Goal: Find contact information: Find contact information

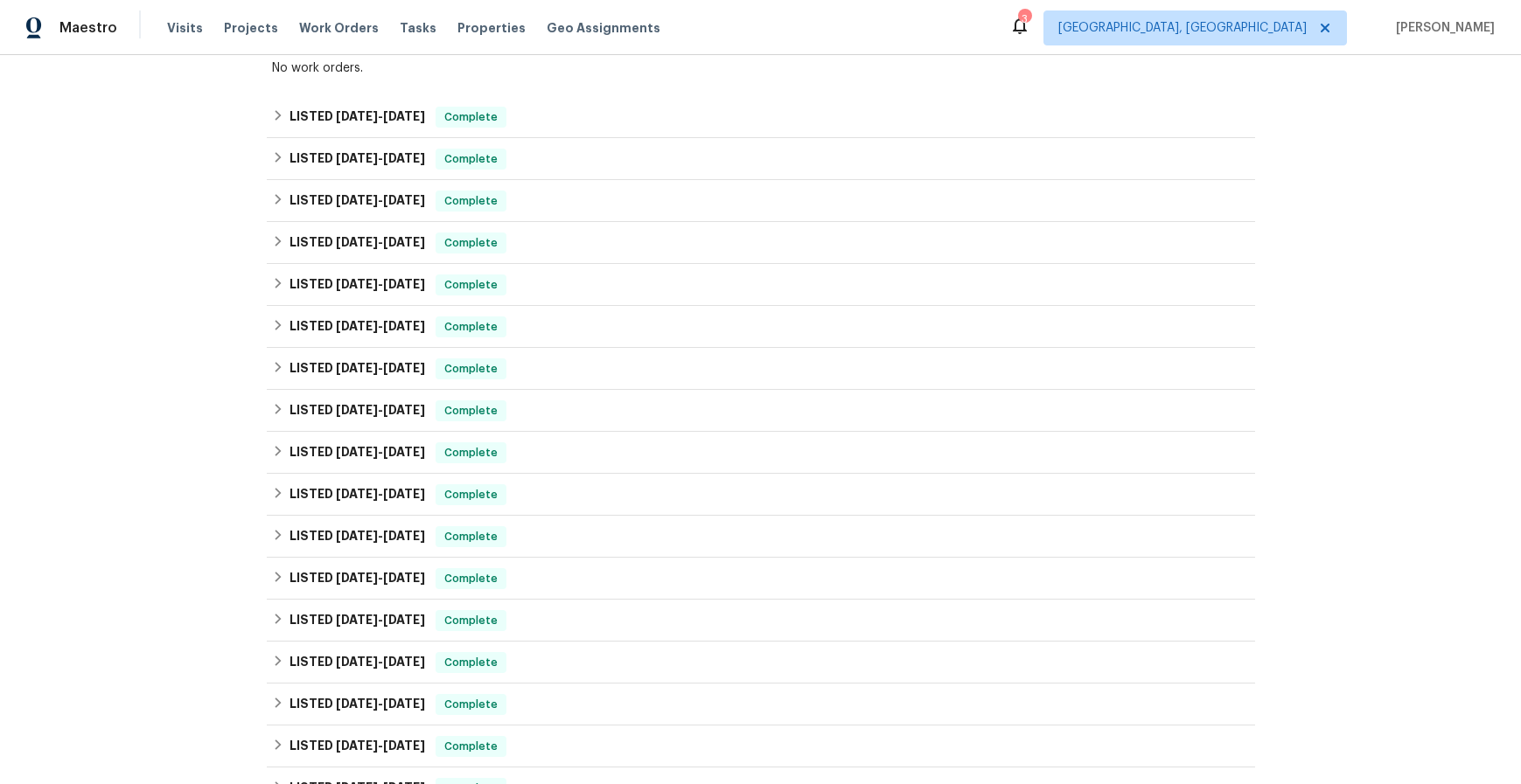
scroll to position [181, 0]
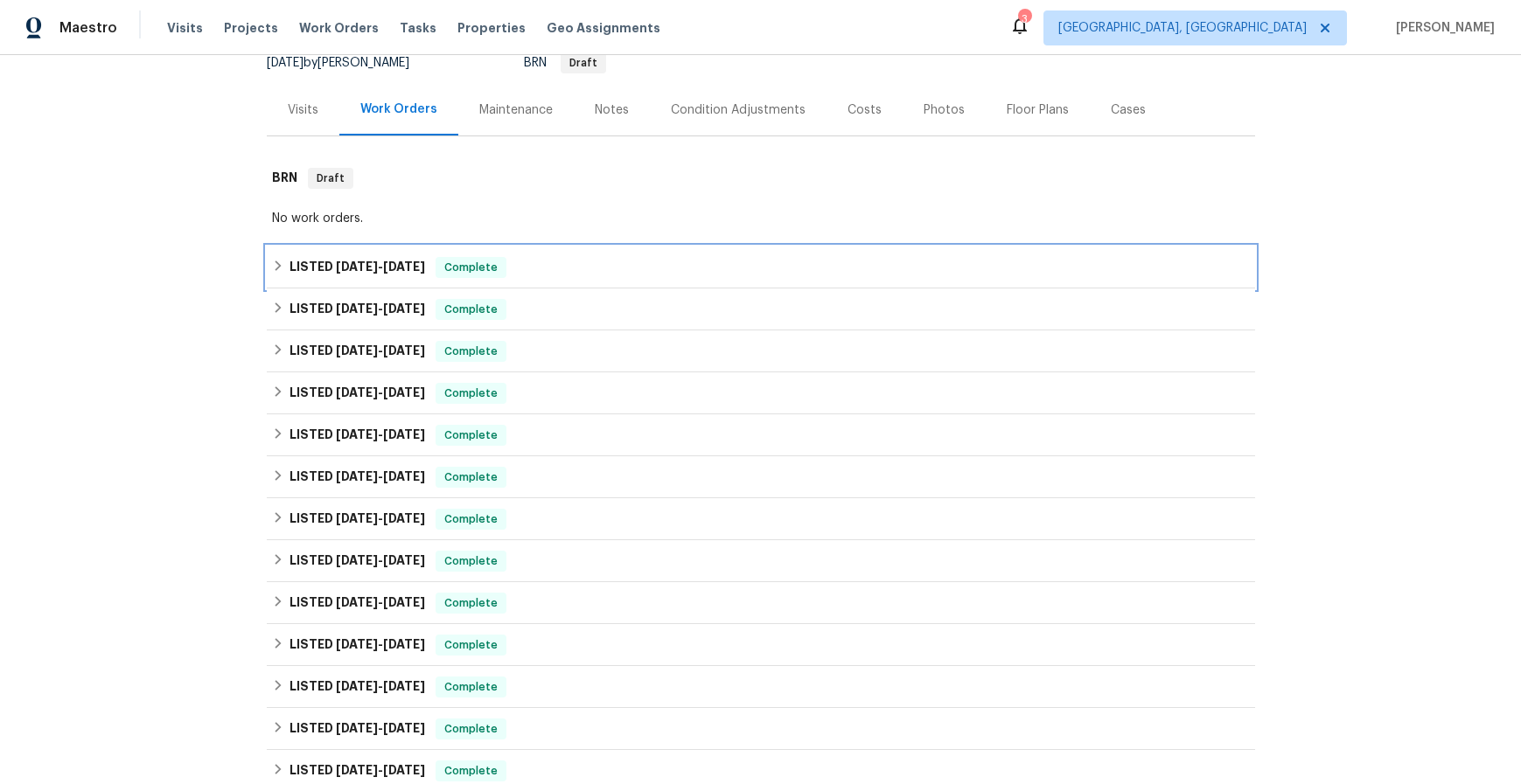
click at [346, 265] on span "[DATE]" at bounding box center [356, 266] width 42 height 12
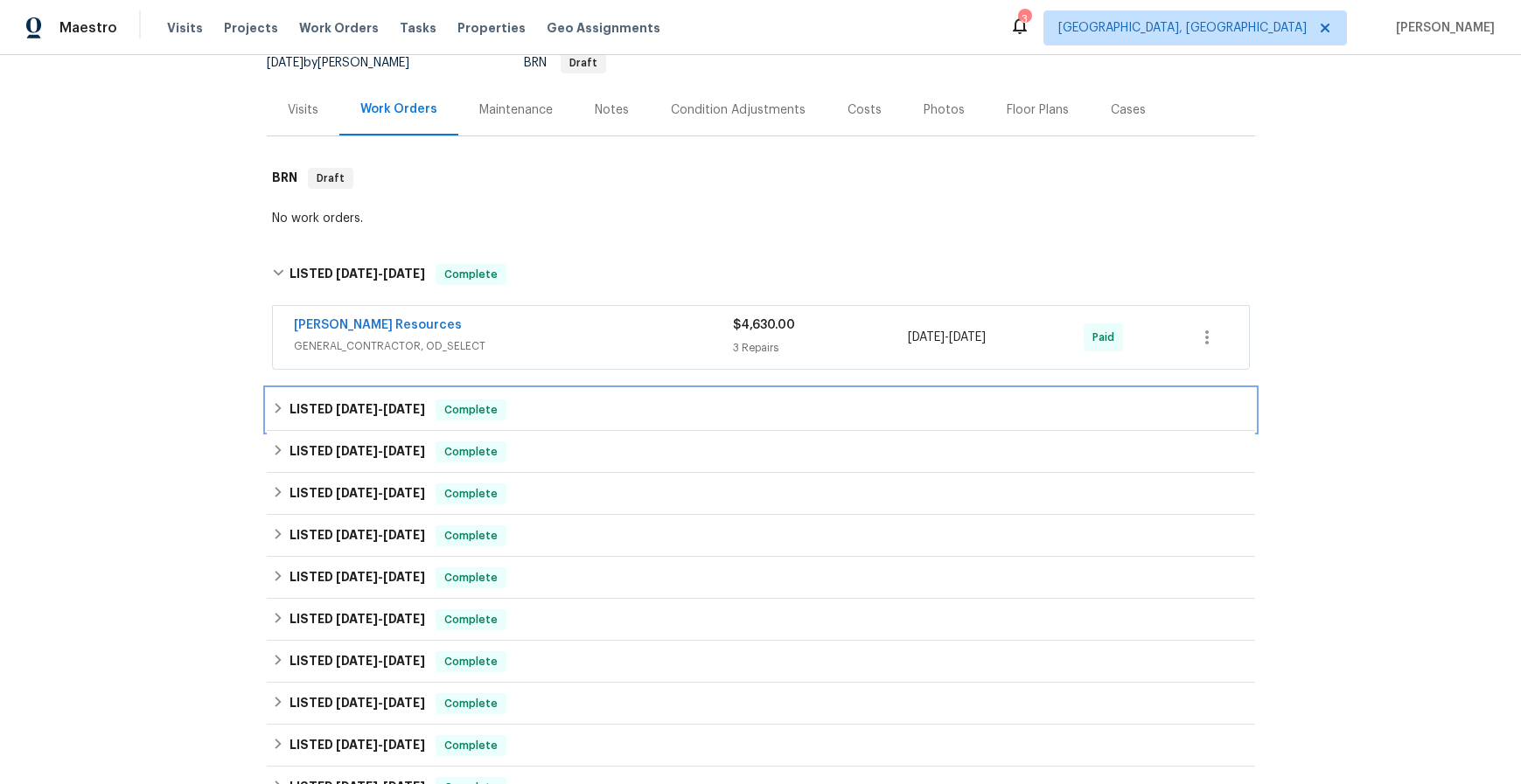
click at [331, 415] on h6 "LISTED [DATE] - [DATE]" at bounding box center [357, 410] width 135 height 21
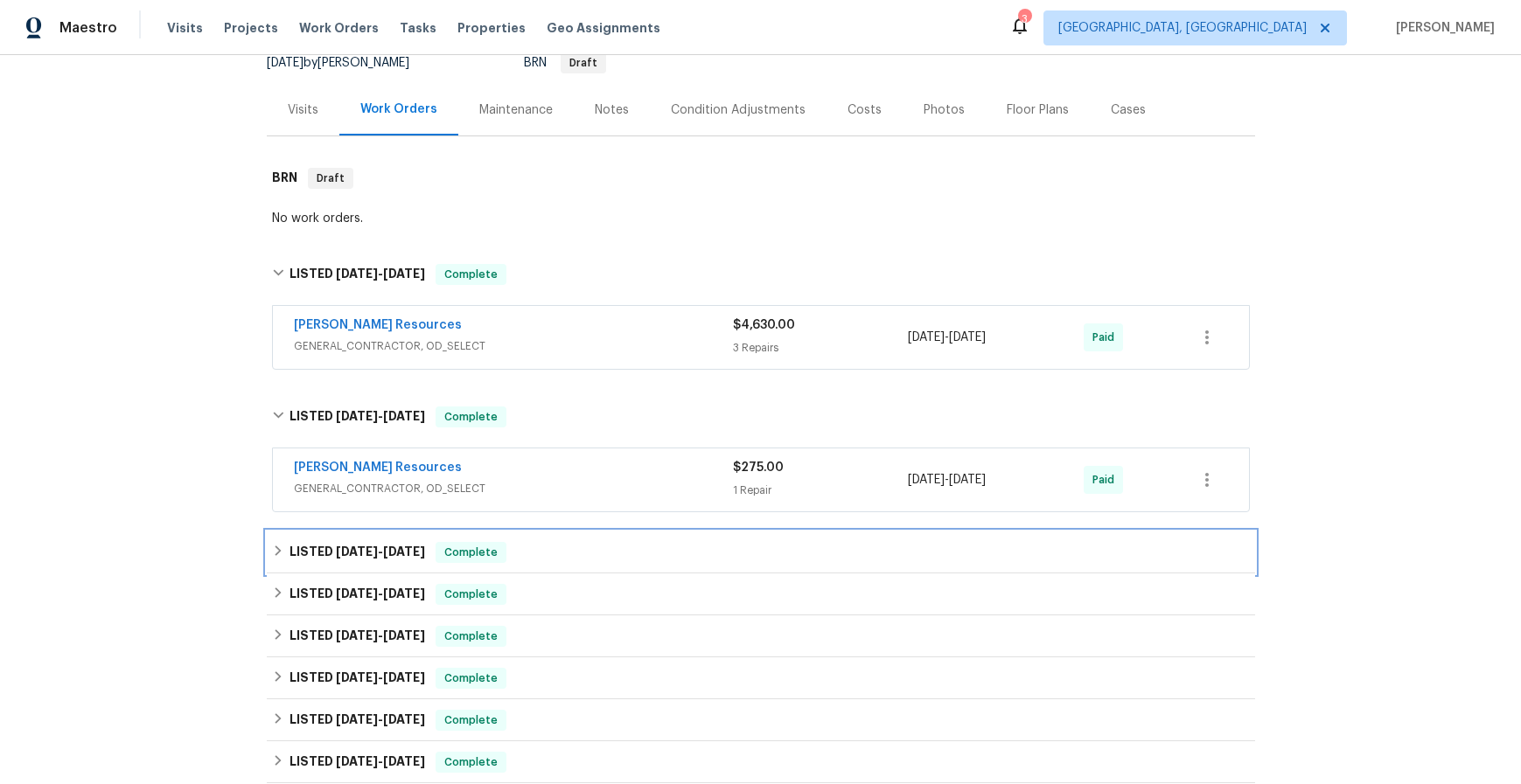
click at [357, 548] on span "[DATE]" at bounding box center [356, 551] width 42 height 12
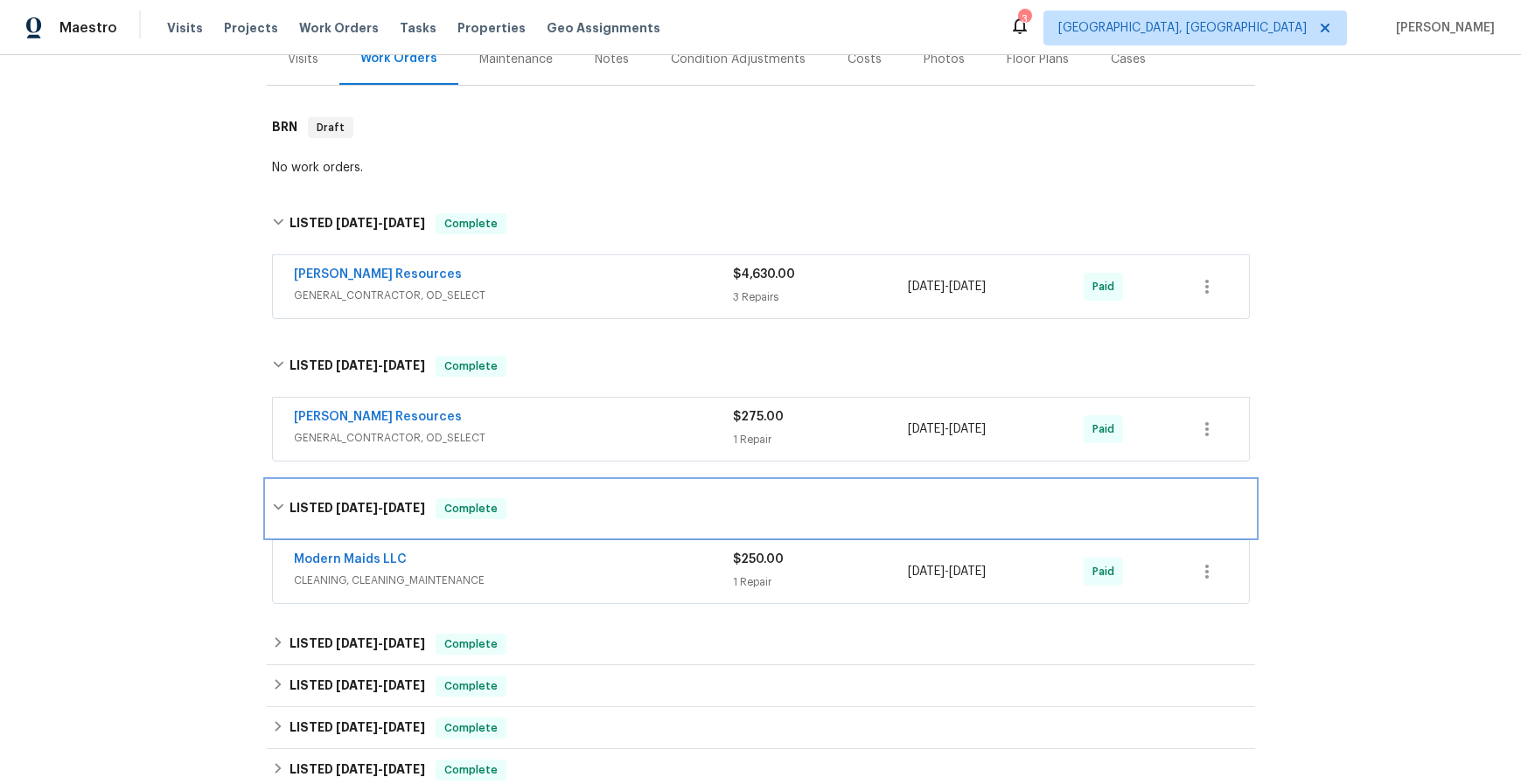
scroll to position [323, 0]
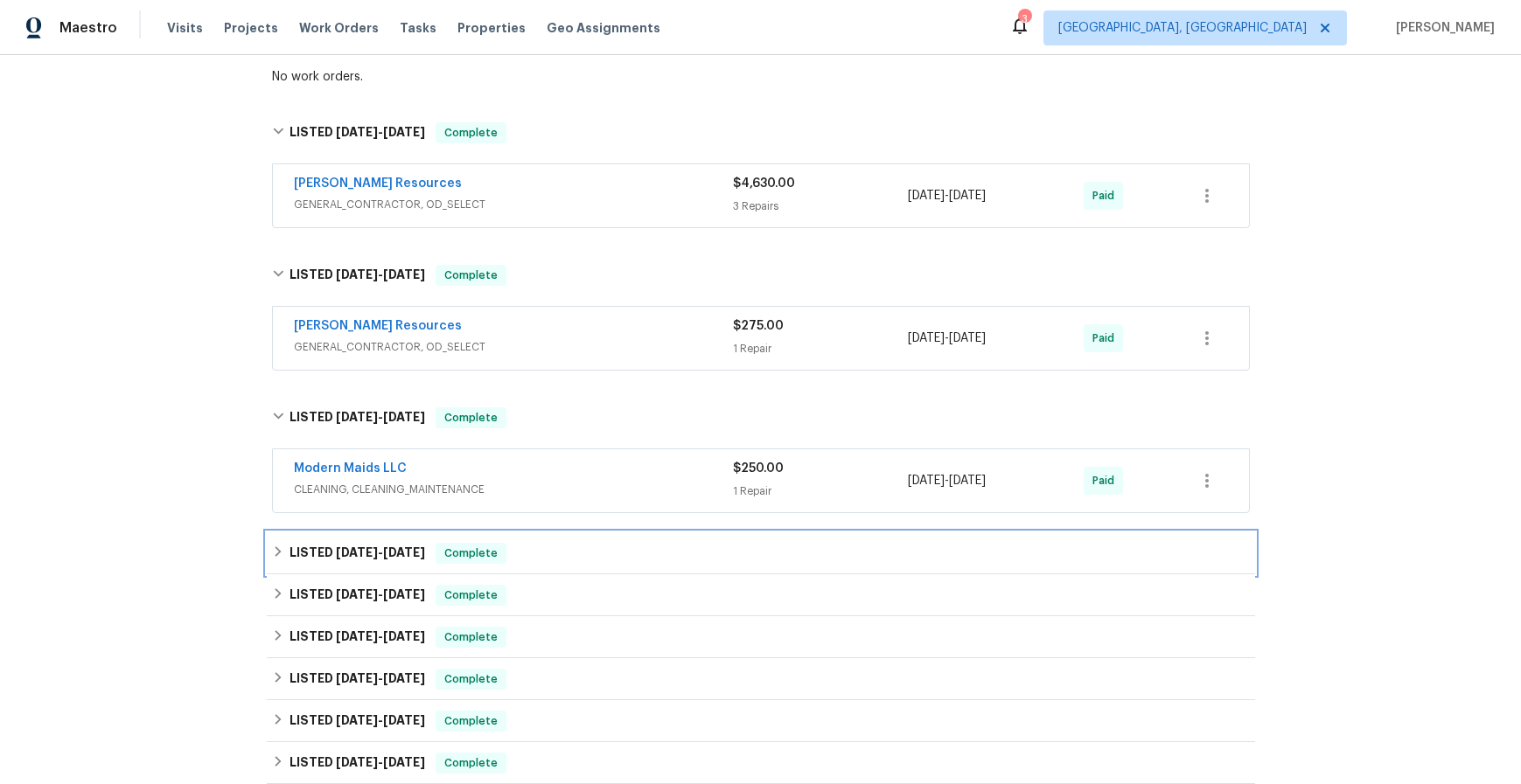
click at [347, 551] on span "[DATE]" at bounding box center [356, 552] width 42 height 12
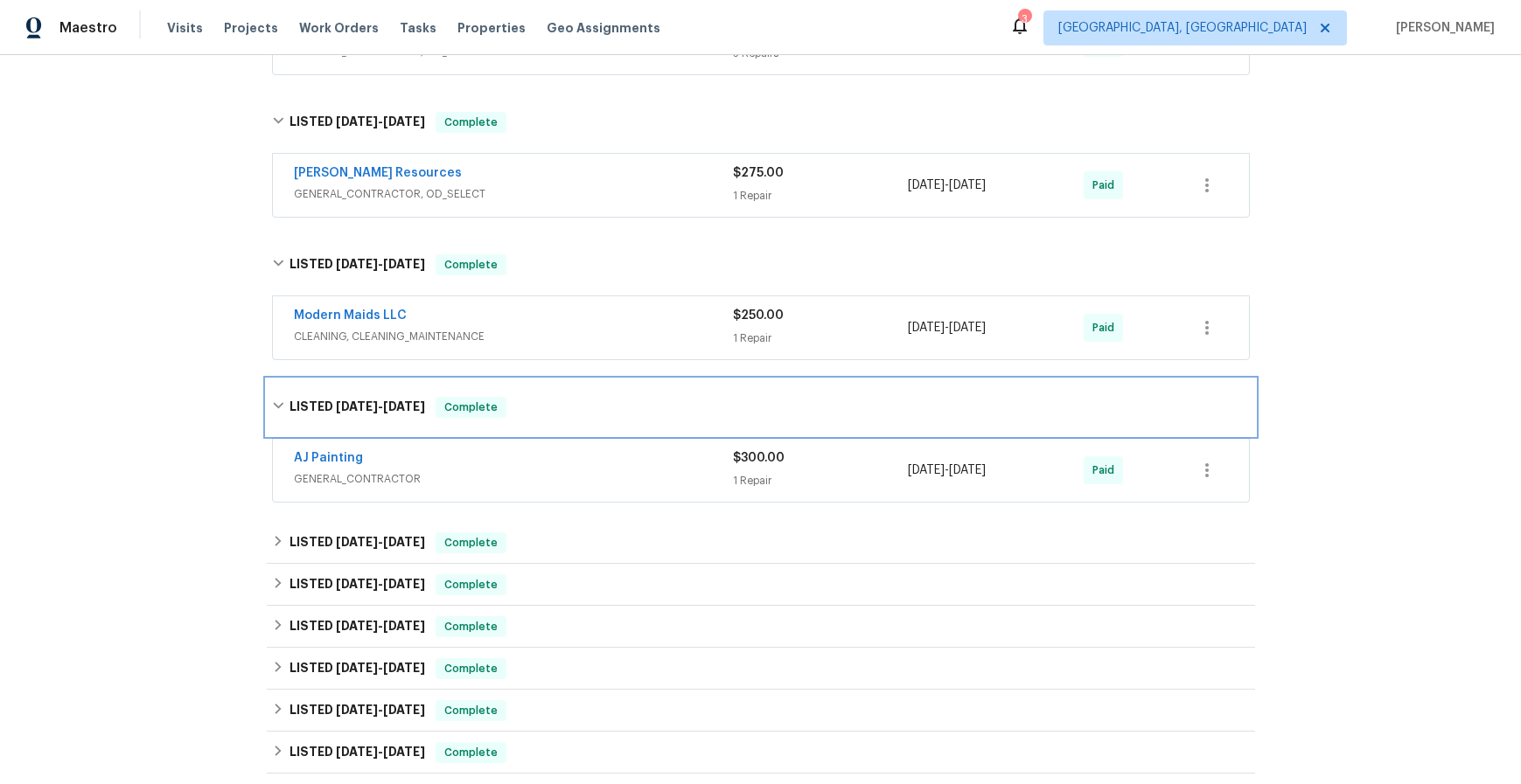
scroll to position [625, 0]
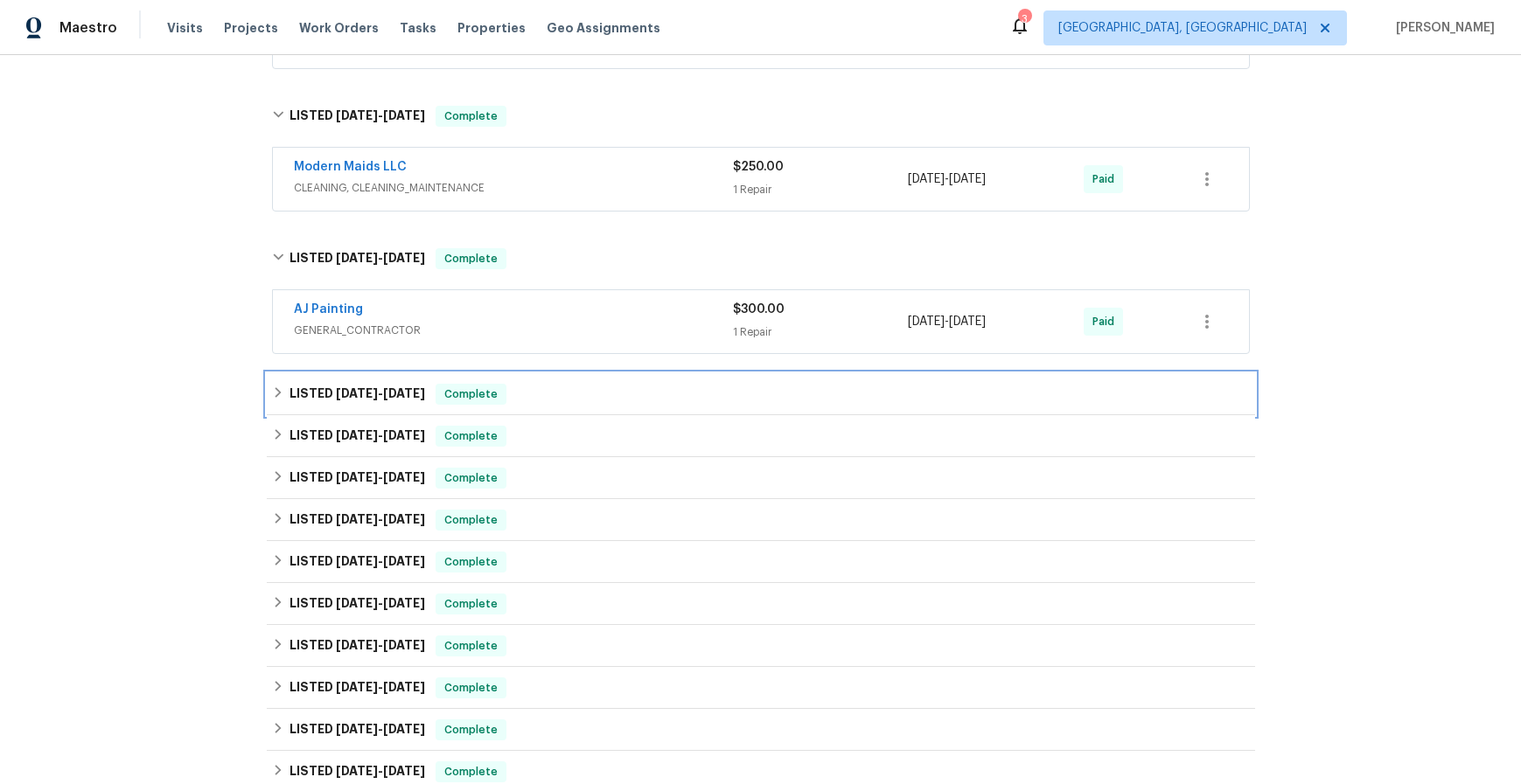
click at [351, 388] on span "[DATE]" at bounding box center [356, 394] width 42 height 12
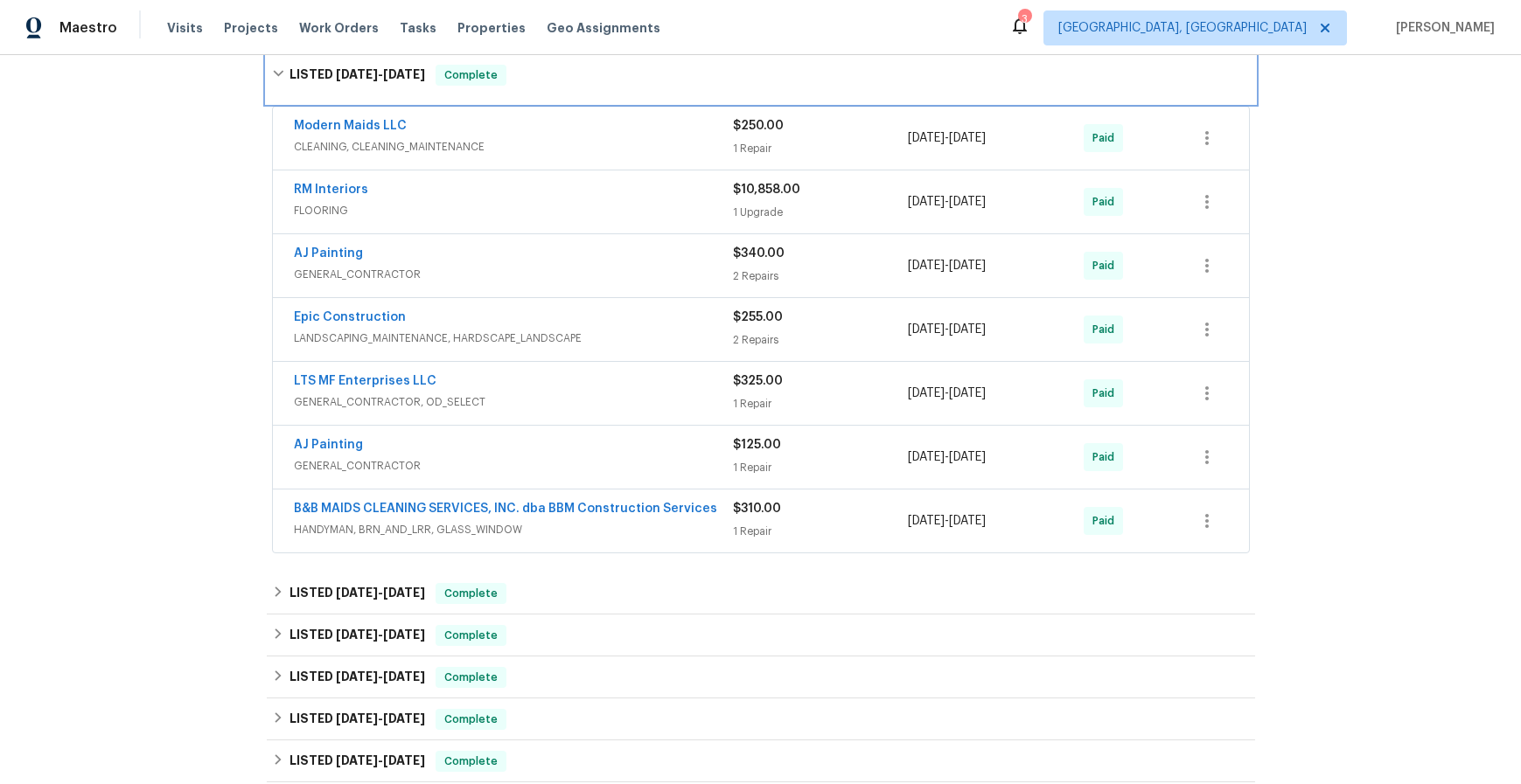
scroll to position [1072, 0]
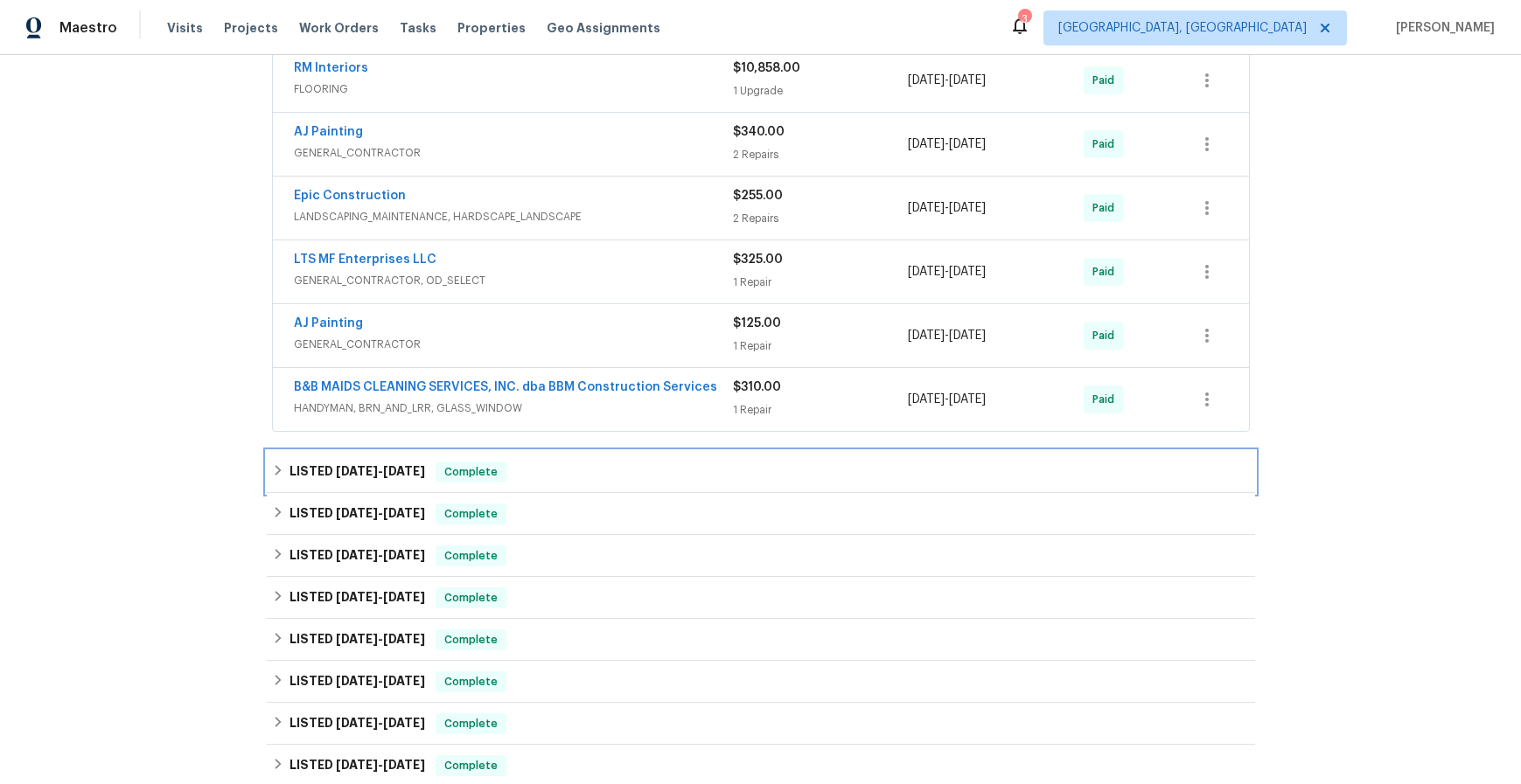
click at [336, 465] on span "[DATE]" at bounding box center [356, 471] width 42 height 12
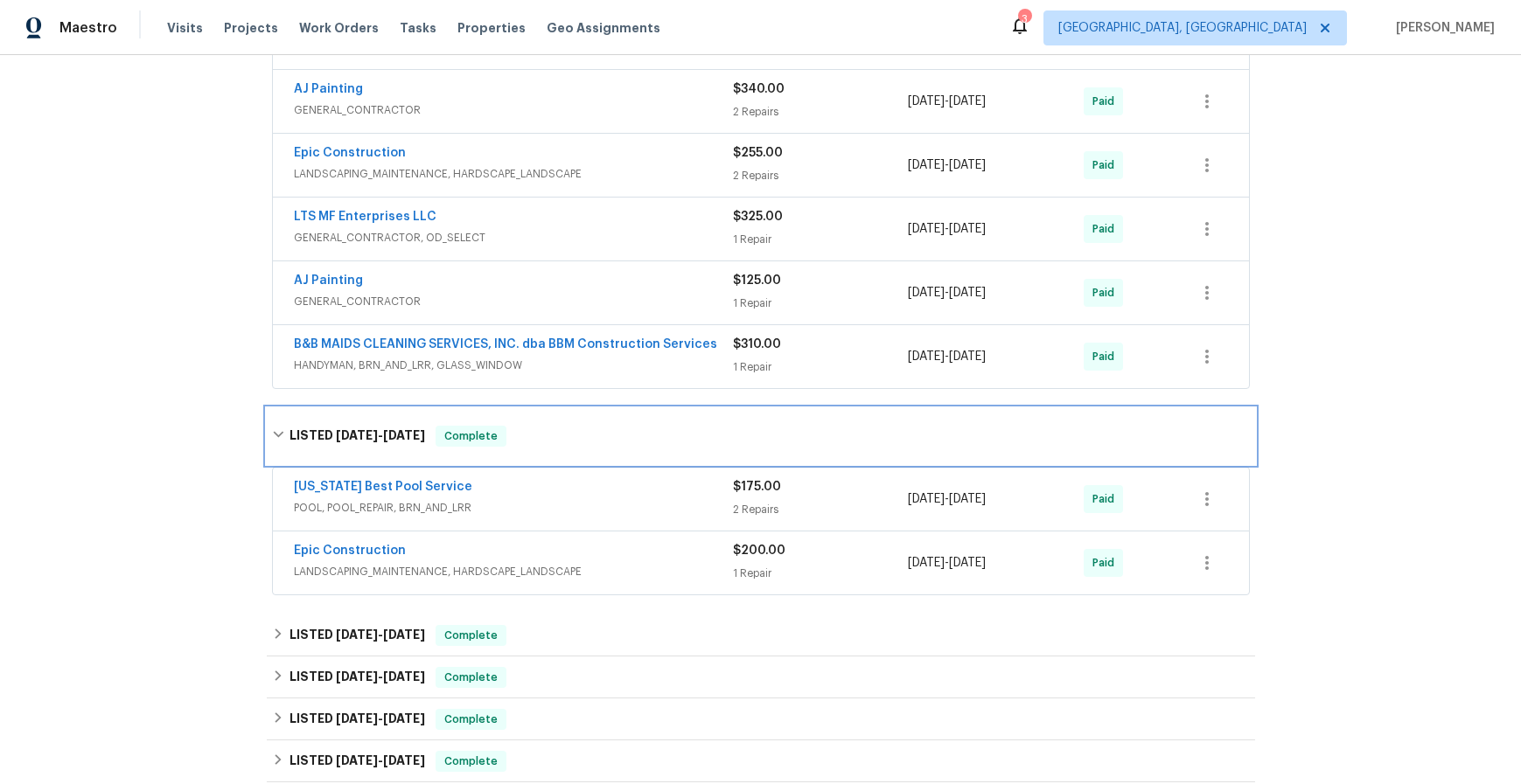
scroll to position [1400, 0]
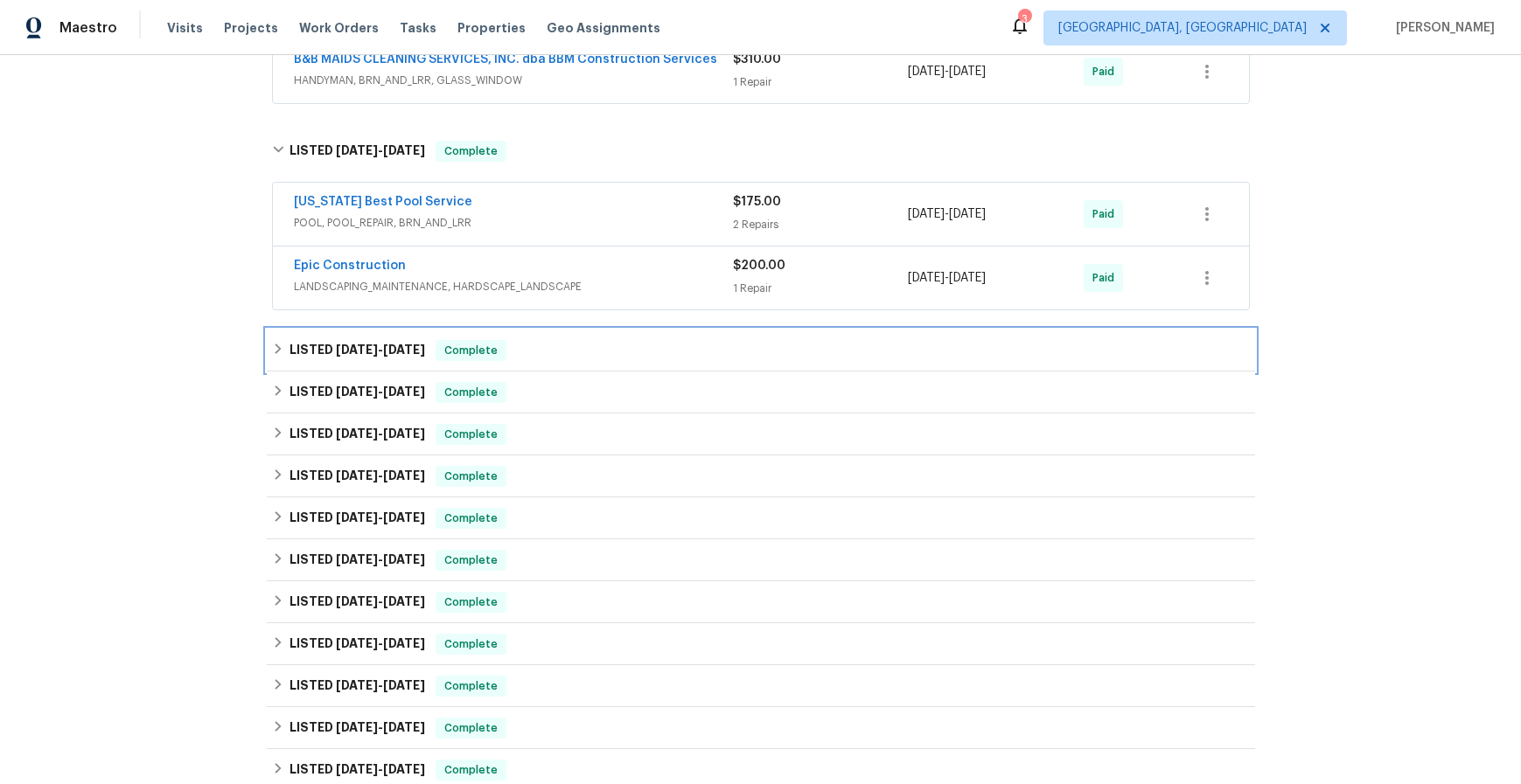
click at [348, 353] on span "[DATE]" at bounding box center [356, 350] width 42 height 12
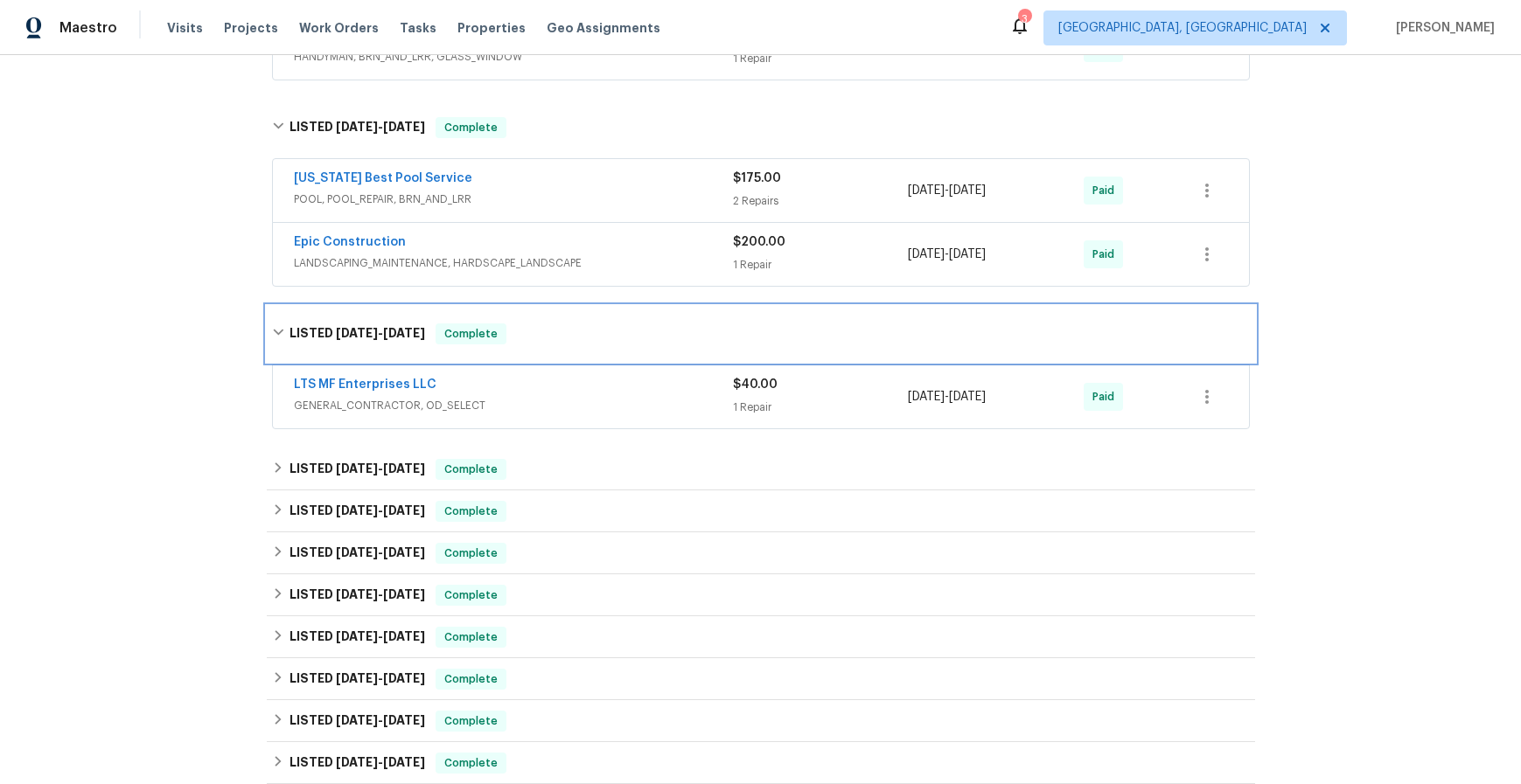
scroll to position [1433, 0]
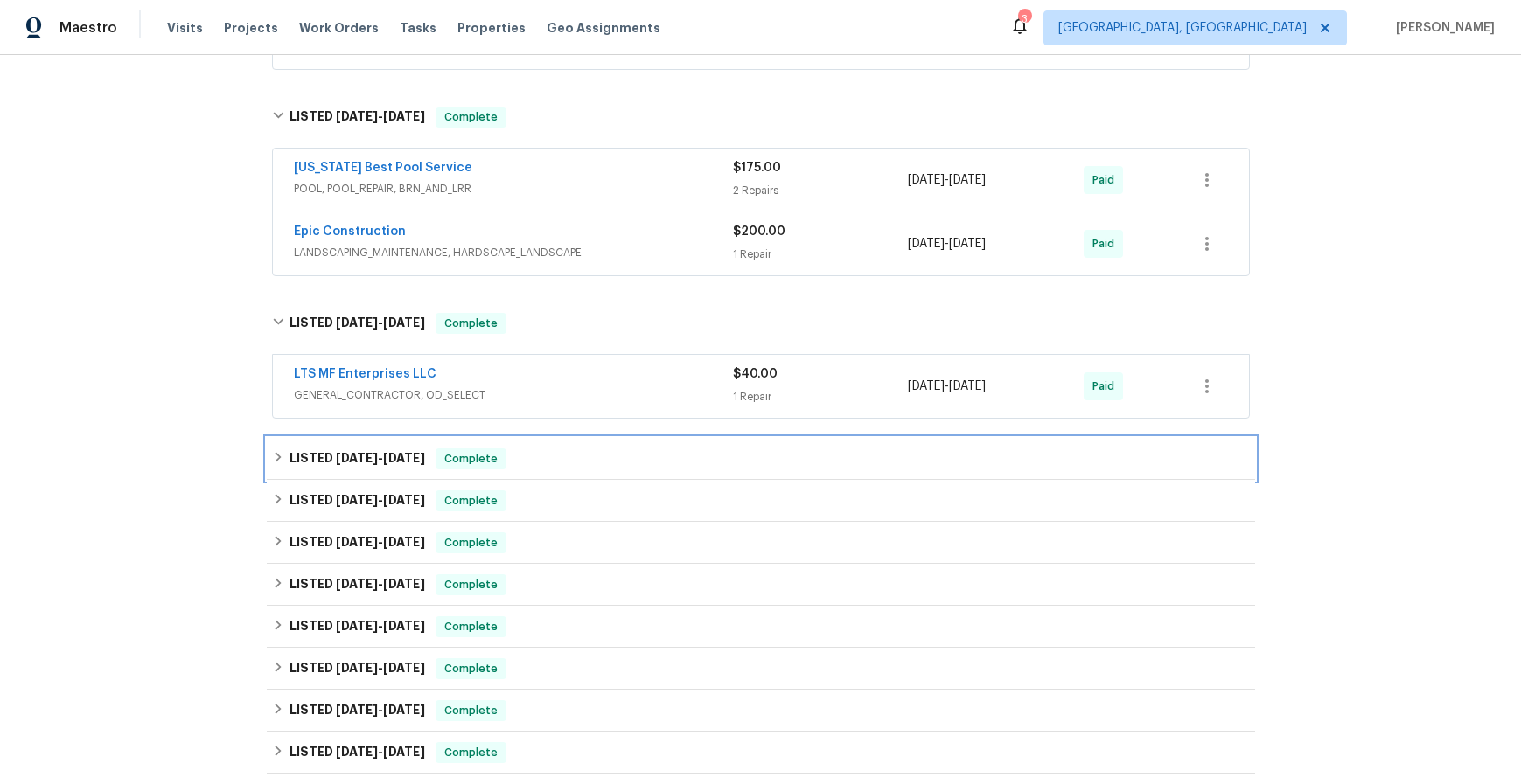
click at [318, 462] on h6 "LISTED [DATE] - [DATE]" at bounding box center [357, 459] width 135 height 21
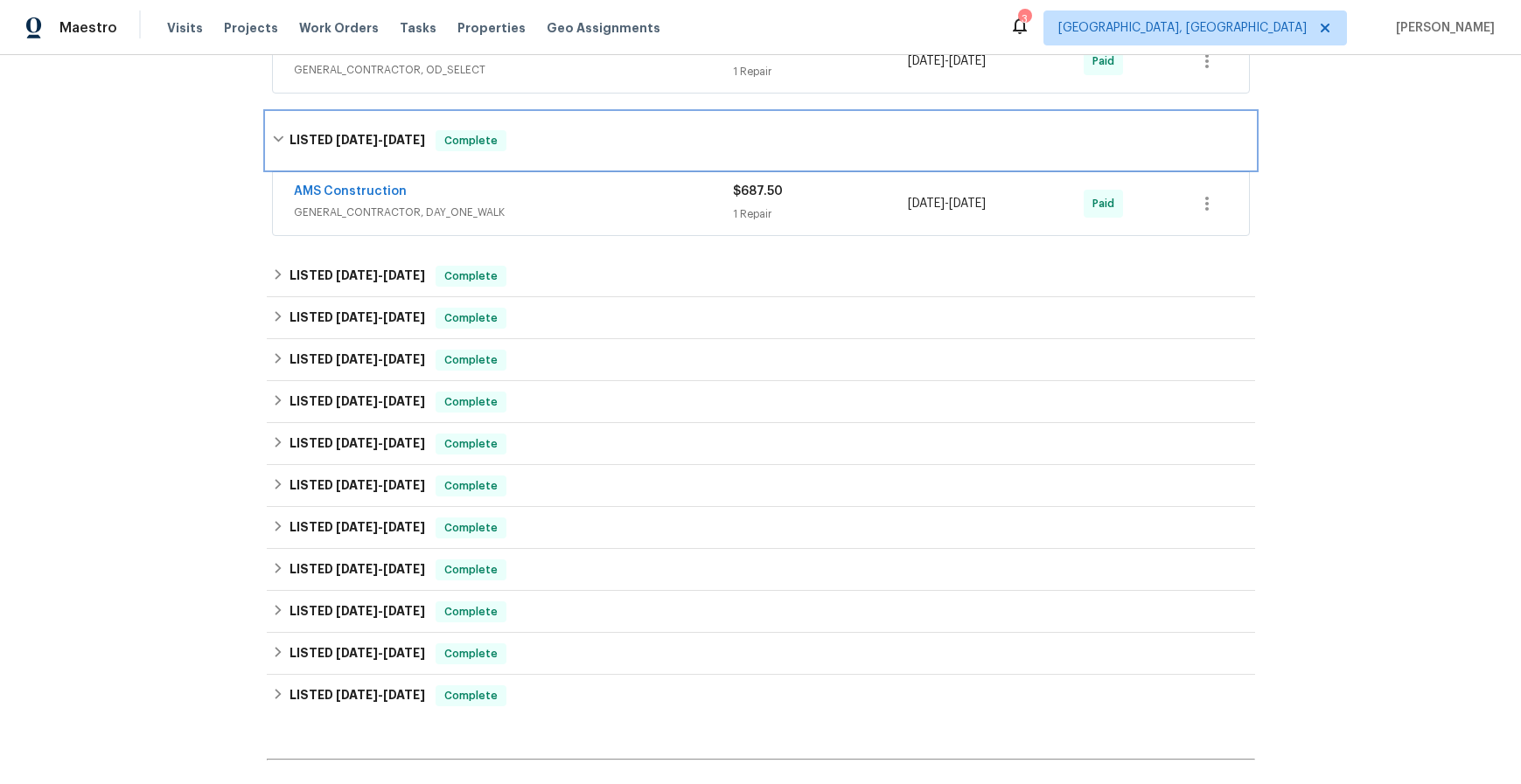
scroll to position [1765, 0]
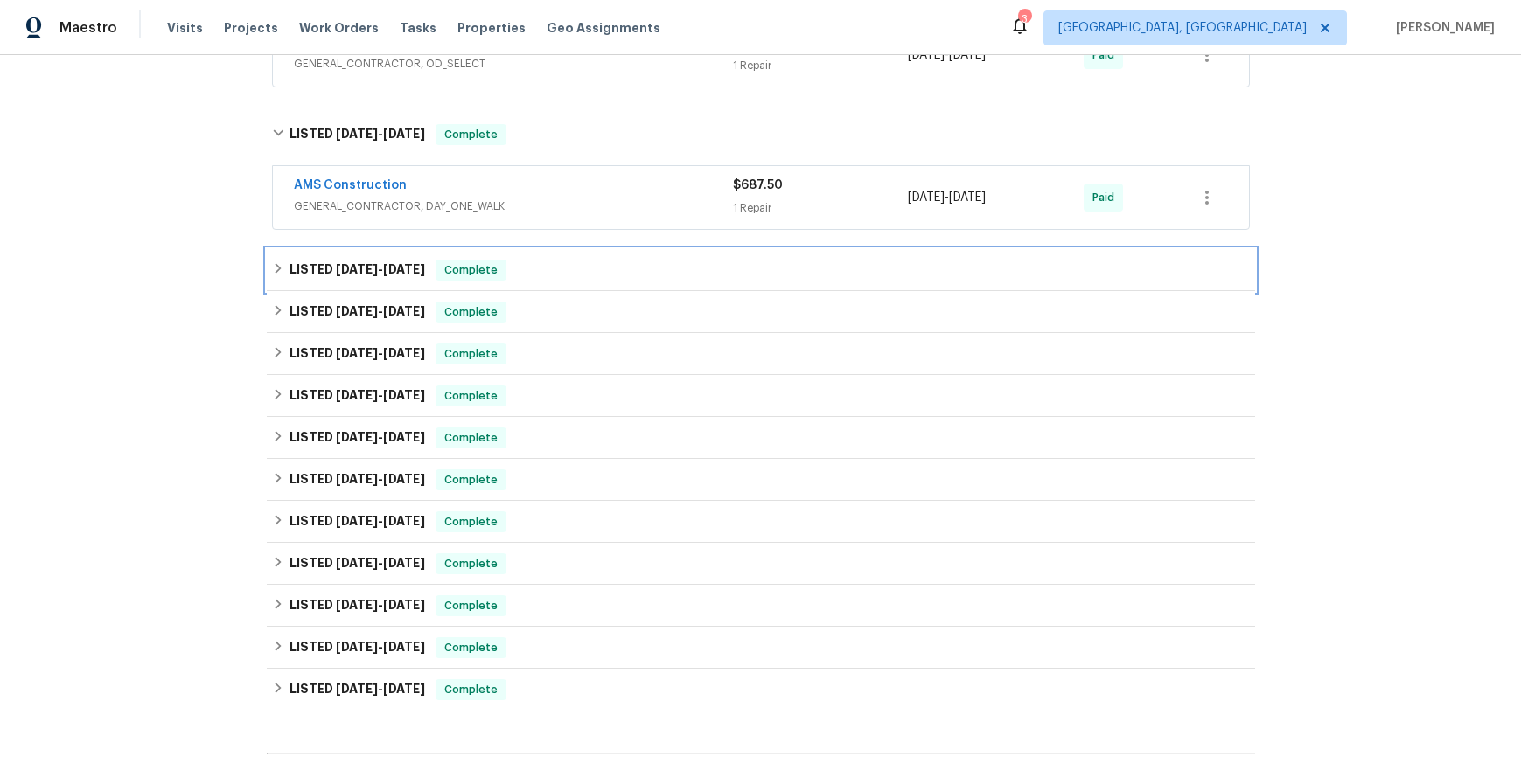
click at [367, 268] on span "[DATE] - [DATE]" at bounding box center [380, 269] width 89 height 12
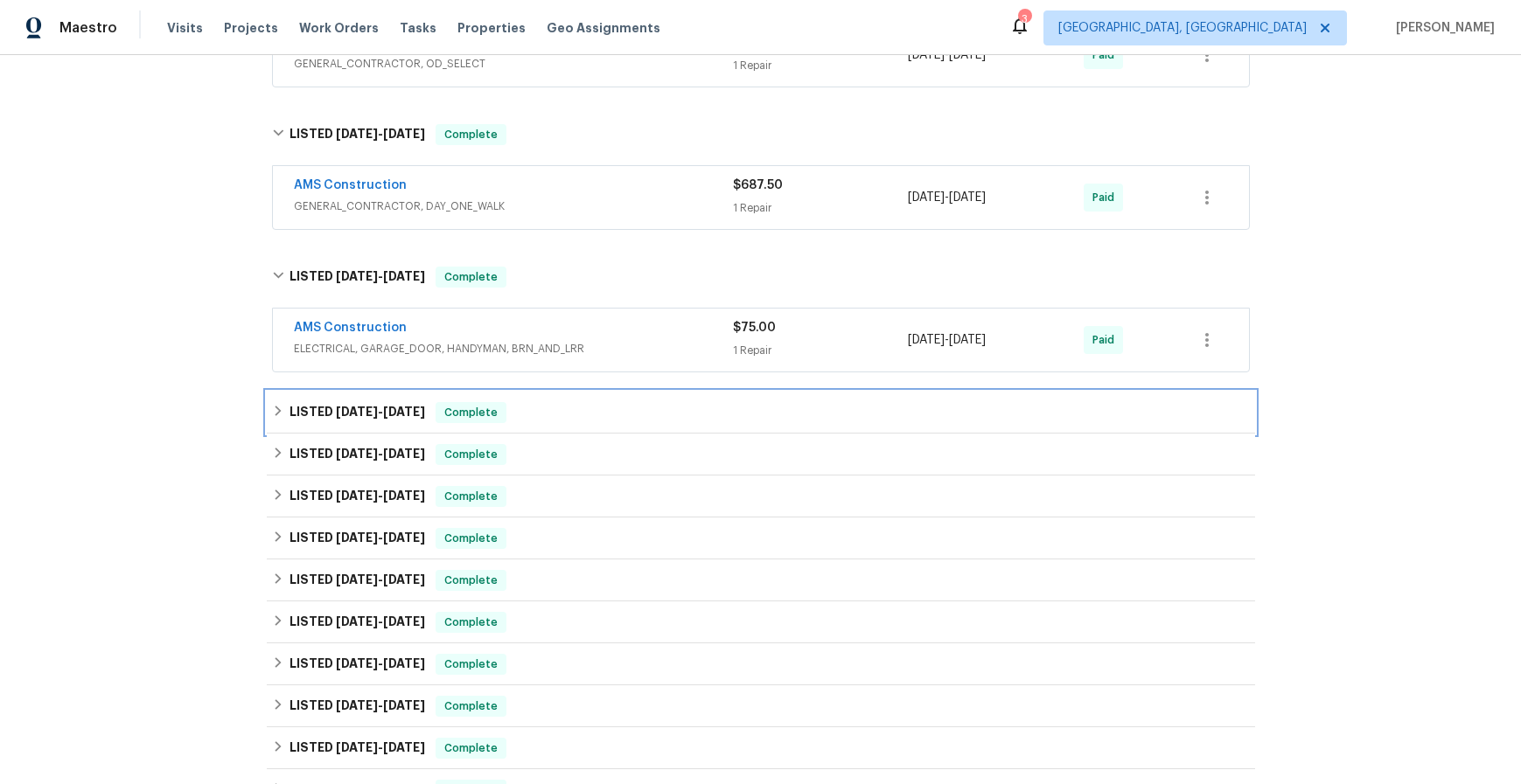
click at [368, 411] on span "[DATE]" at bounding box center [356, 412] width 42 height 12
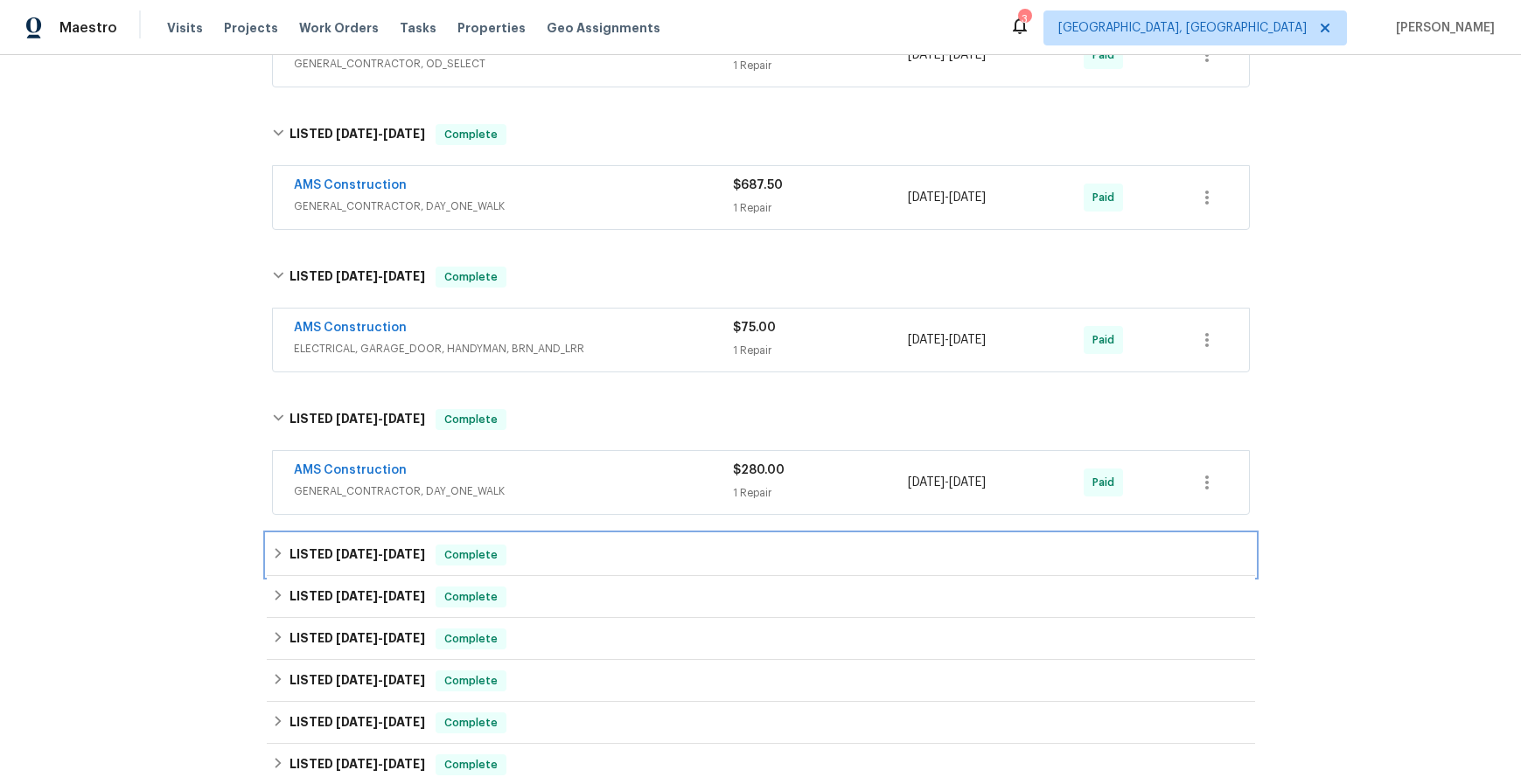
click at [371, 559] on span "[DATE]" at bounding box center [356, 554] width 42 height 12
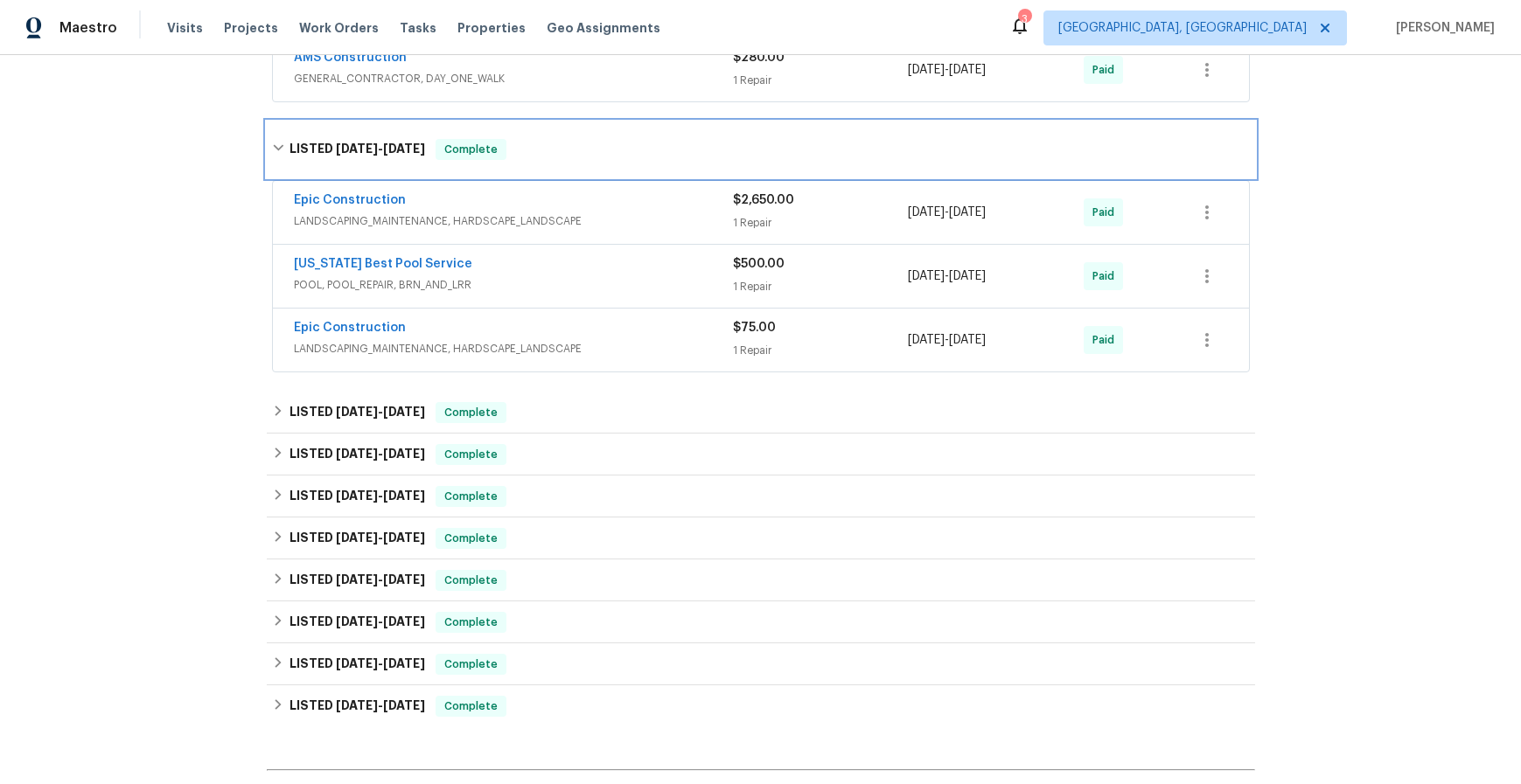
scroll to position [2207, 0]
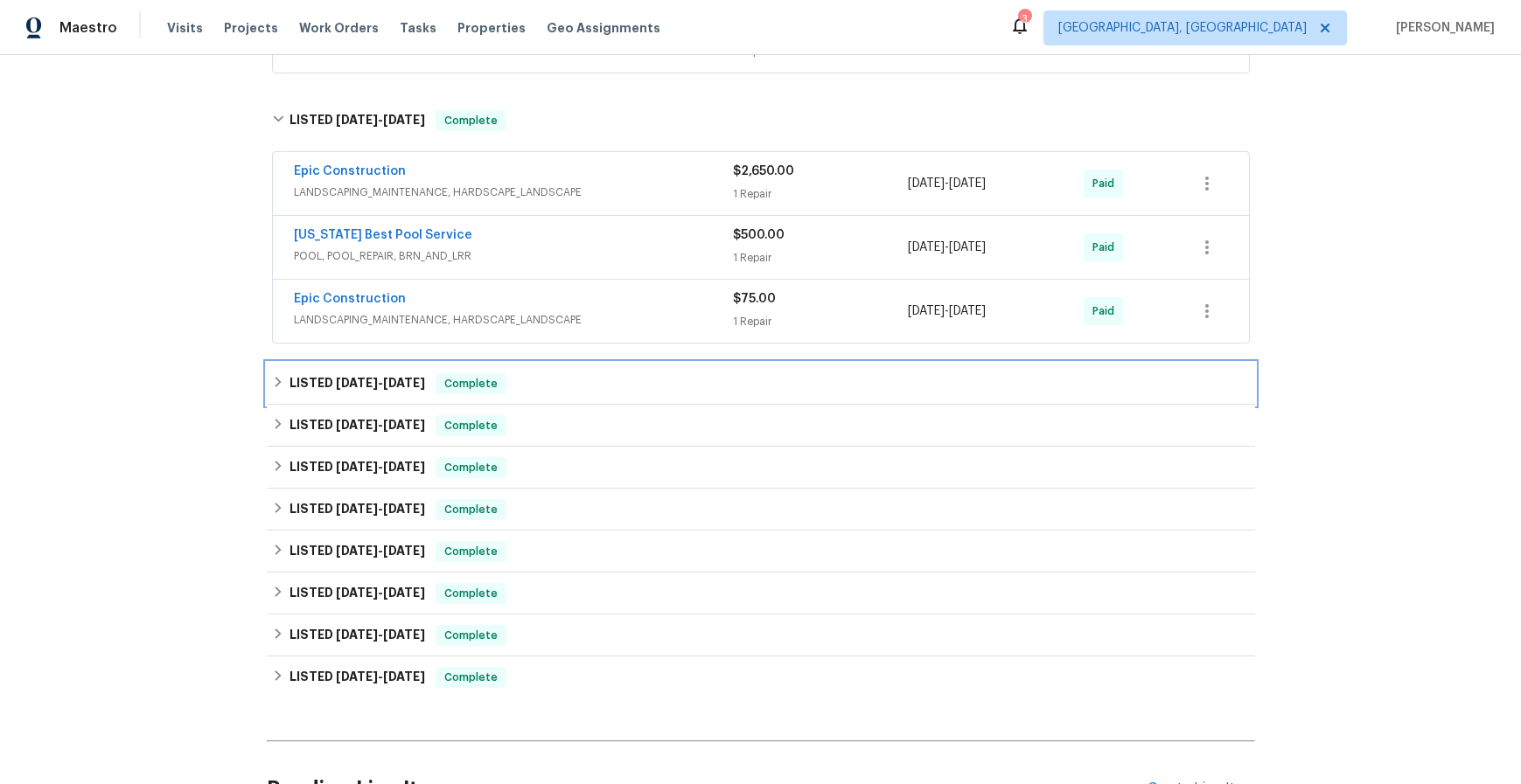
click at [355, 384] on span "[DATE]" at bounding box center [356, 383] width 42 height 12
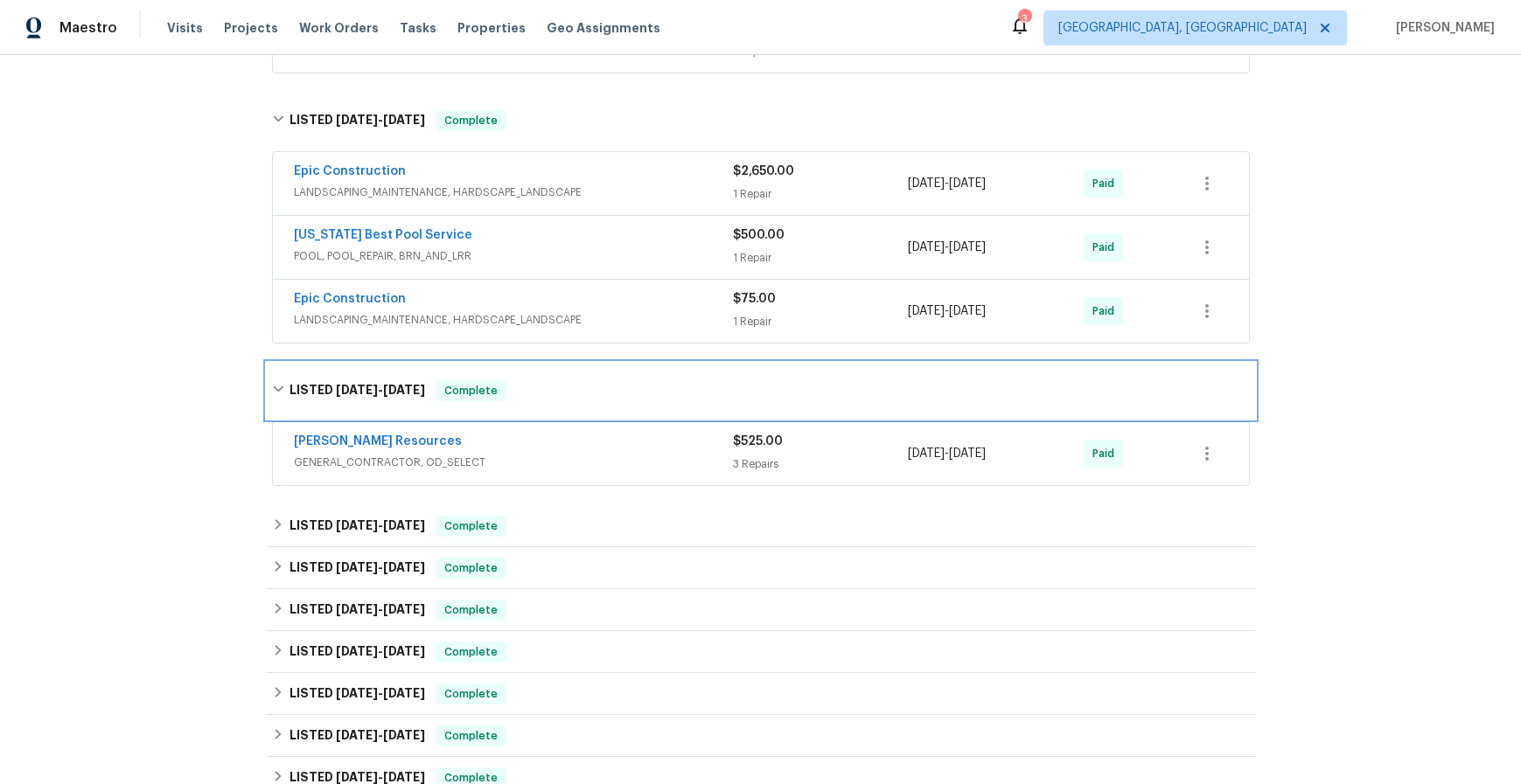
scroll to position [2351, 0]
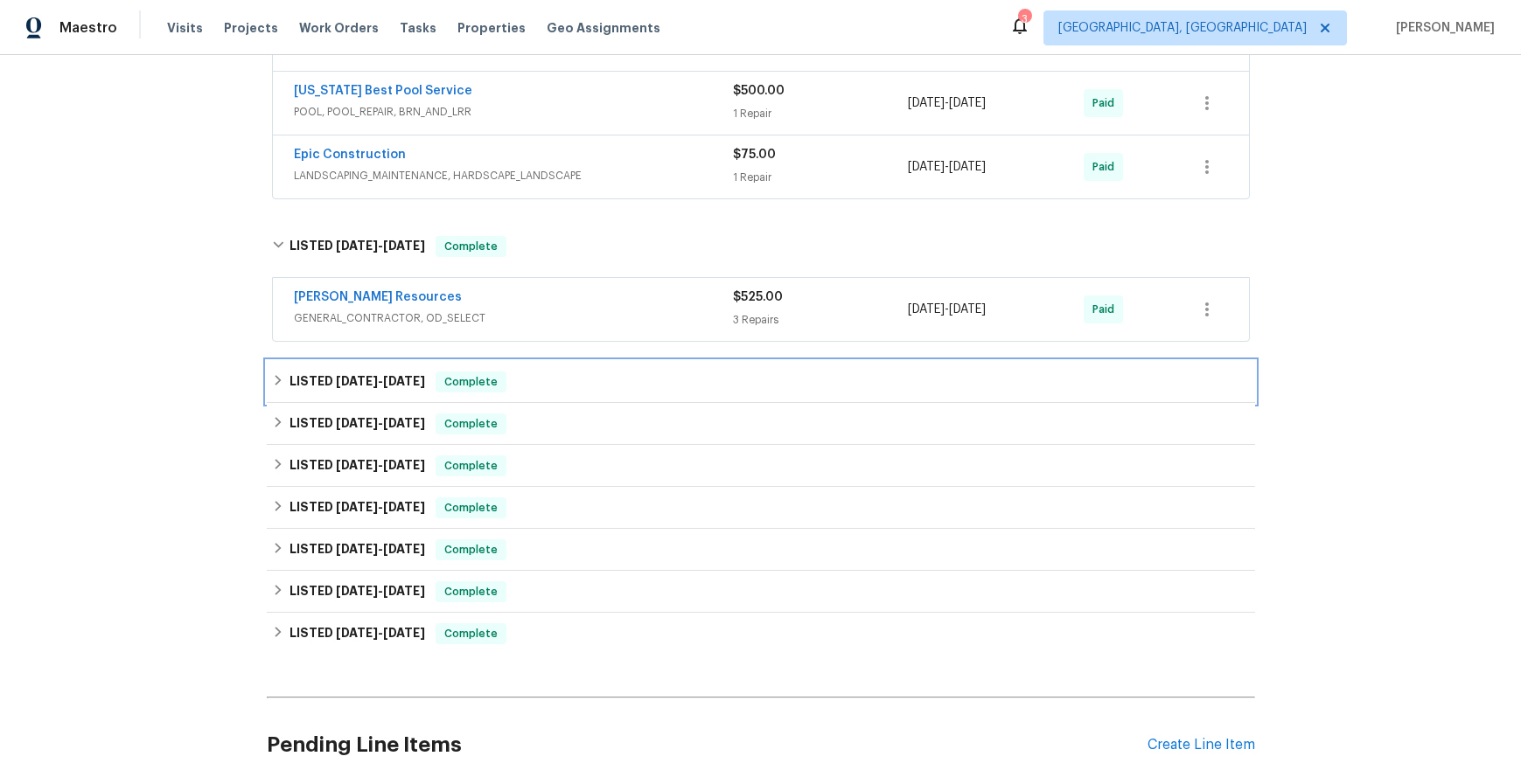
click at [356, 378] on span "[DATE]" at bounding box center [356, 381] width 42 height 12
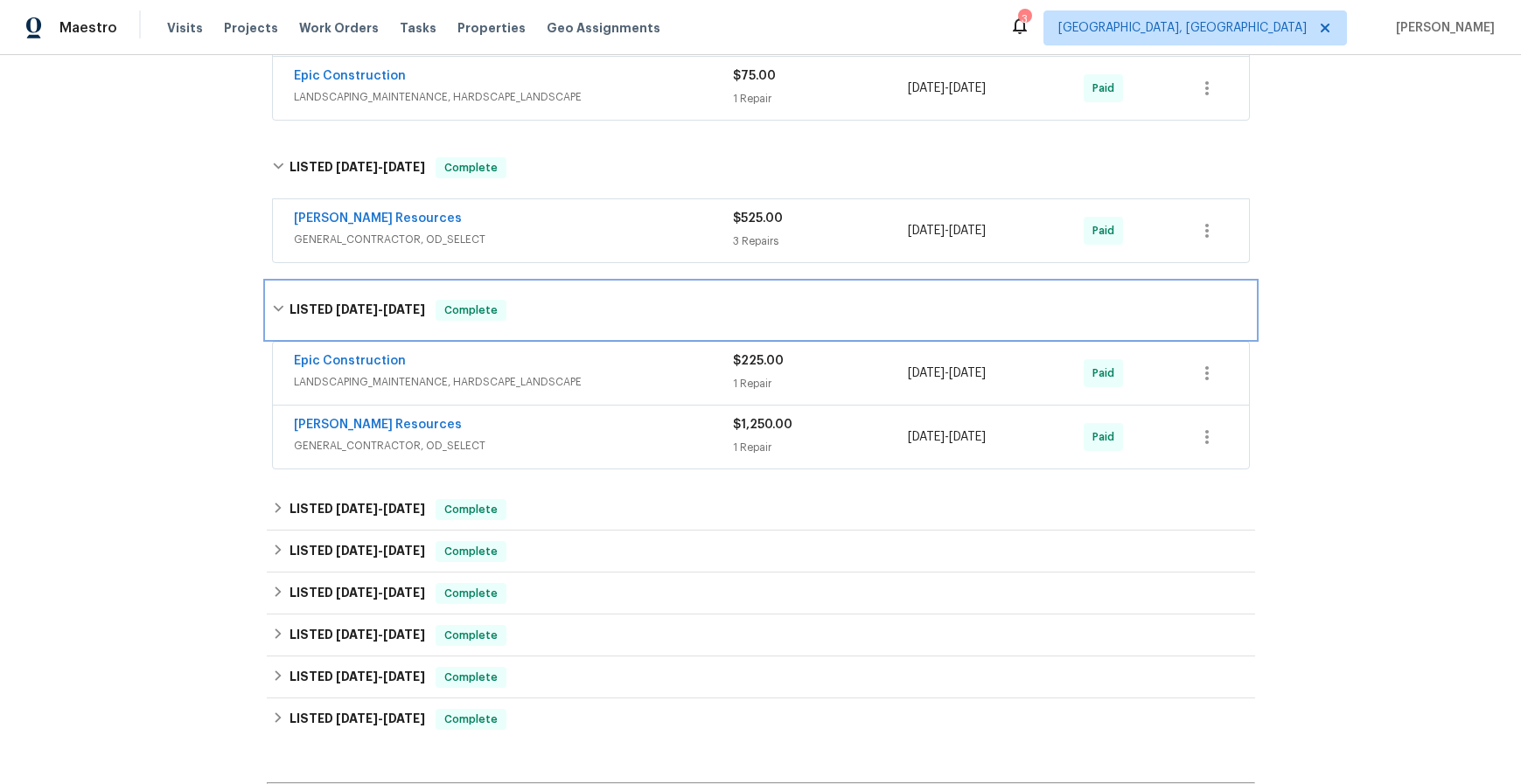
scroll to position [2471, 0]
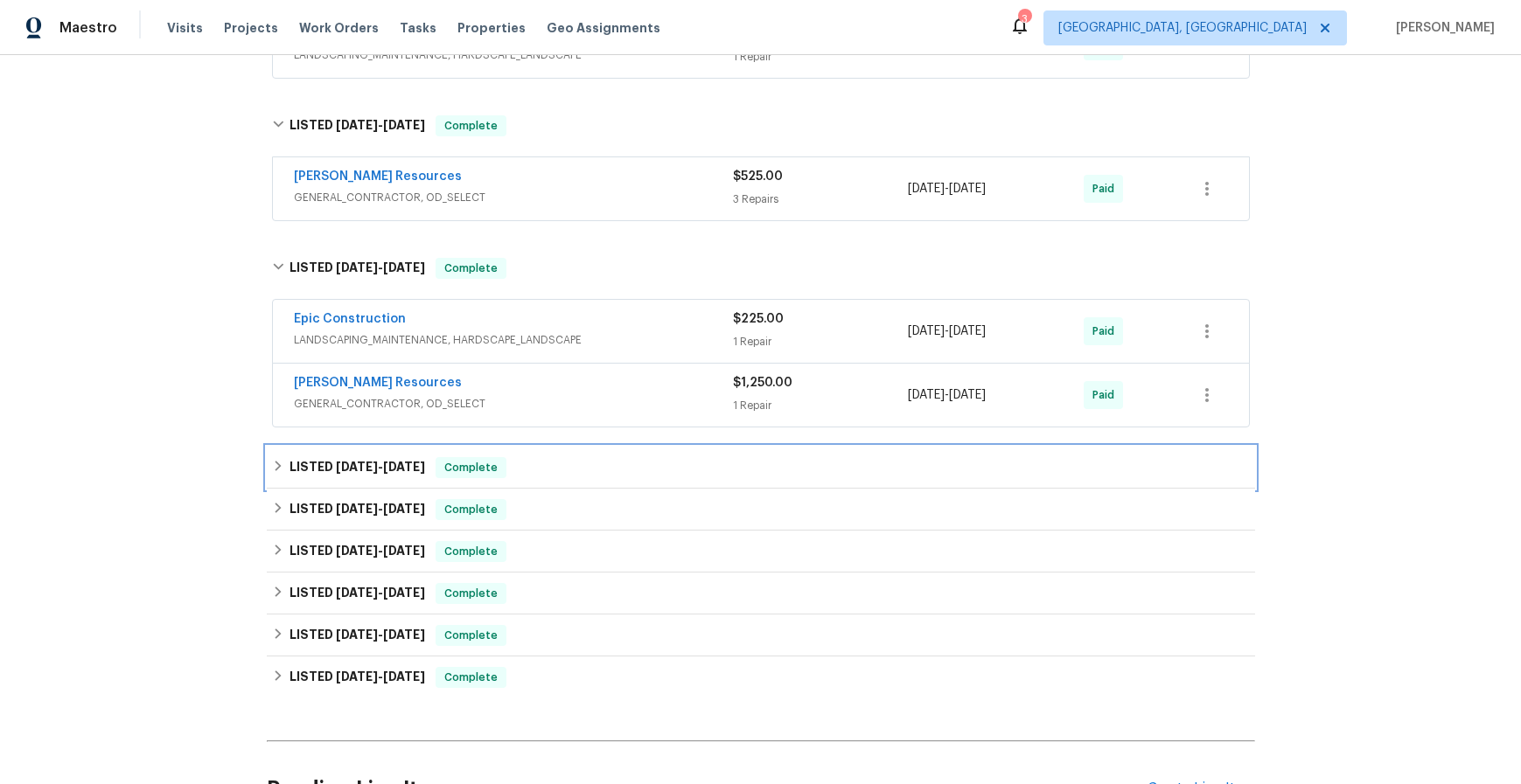
click at [352, 463] on span "[DATE]" at bounding box center [356, 467] width 42 height 12
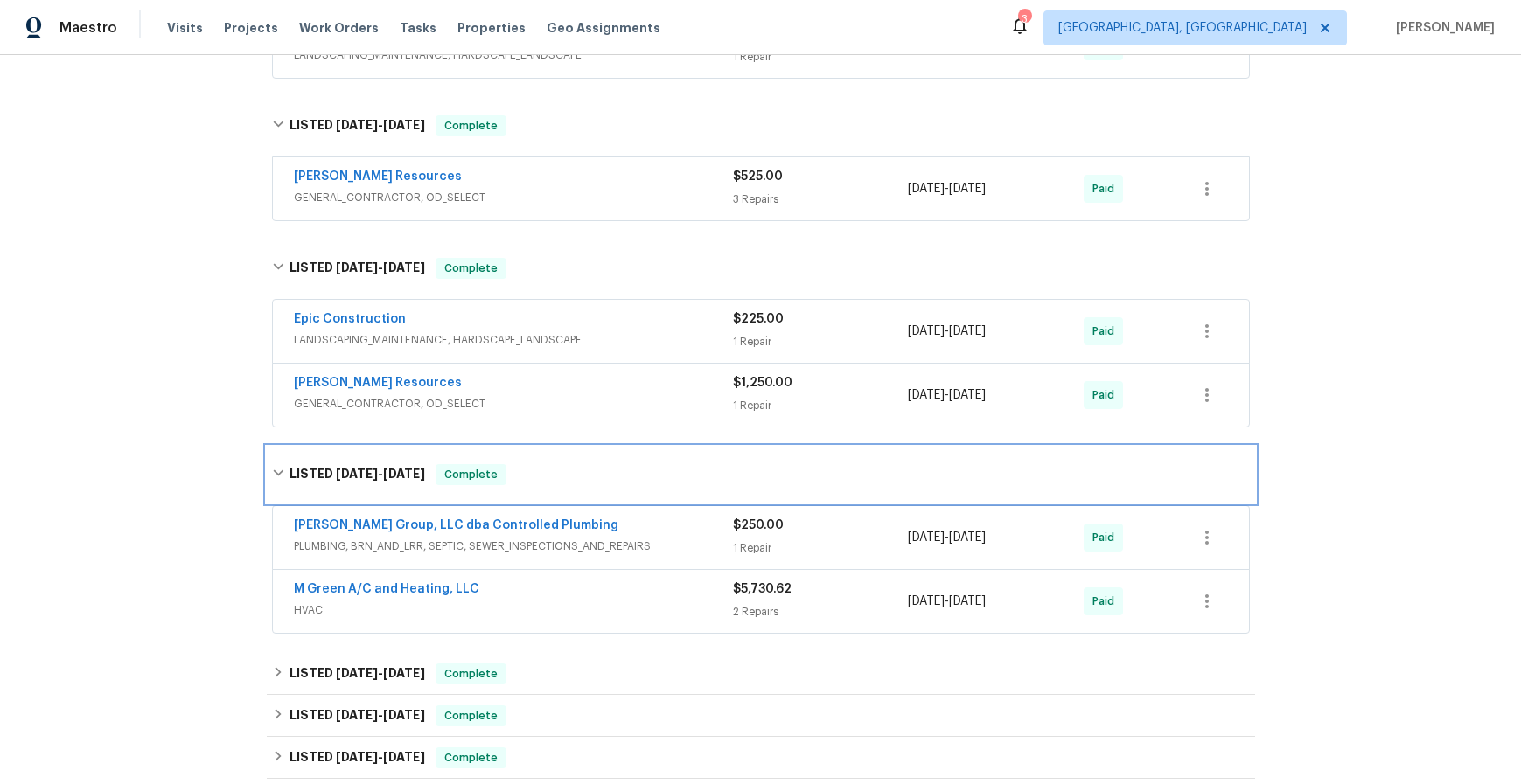
scroll to position [2792, 0]
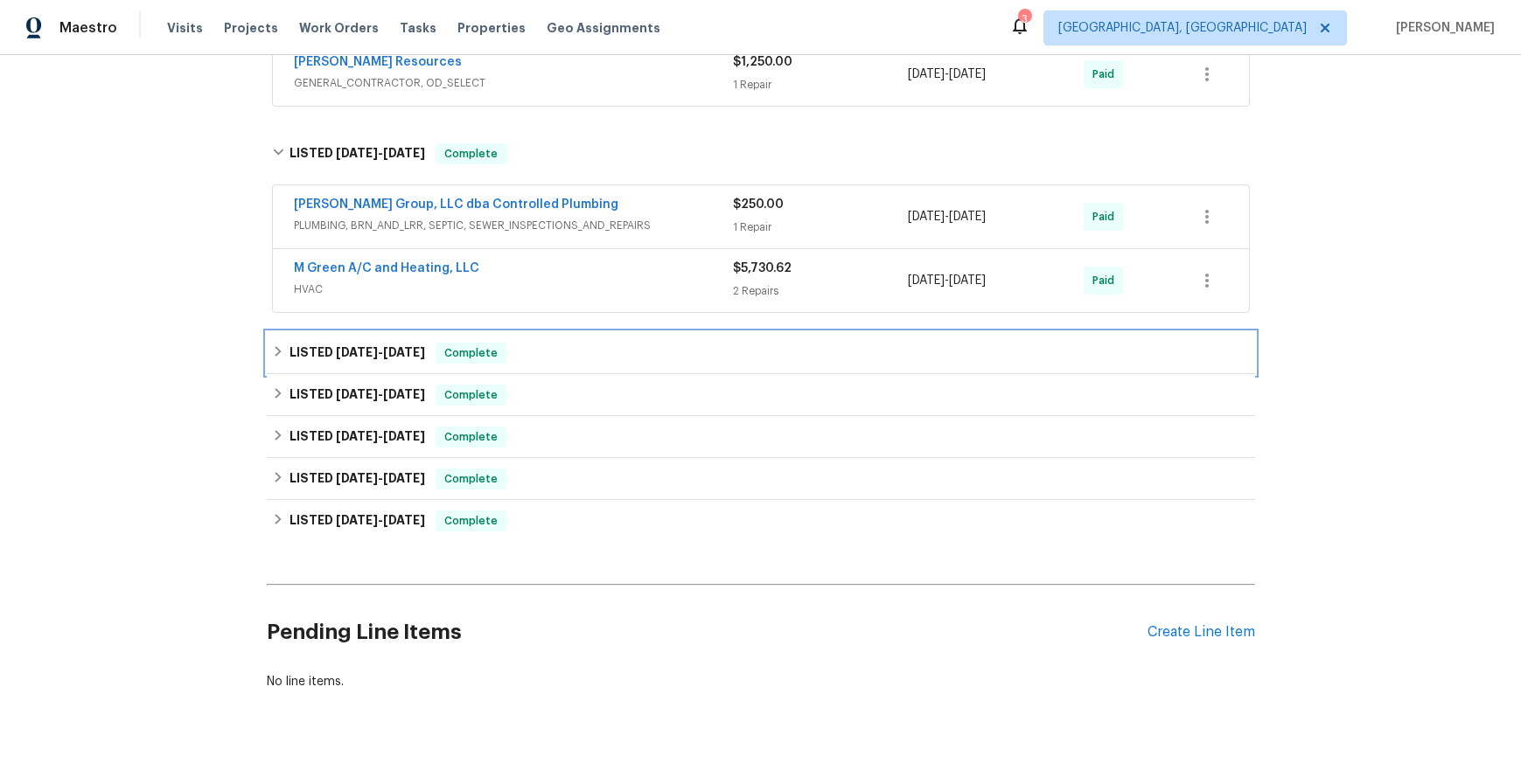
click at [383, 357] on span "[DATE]" at bounding box center [404, 353] width 42 height 12
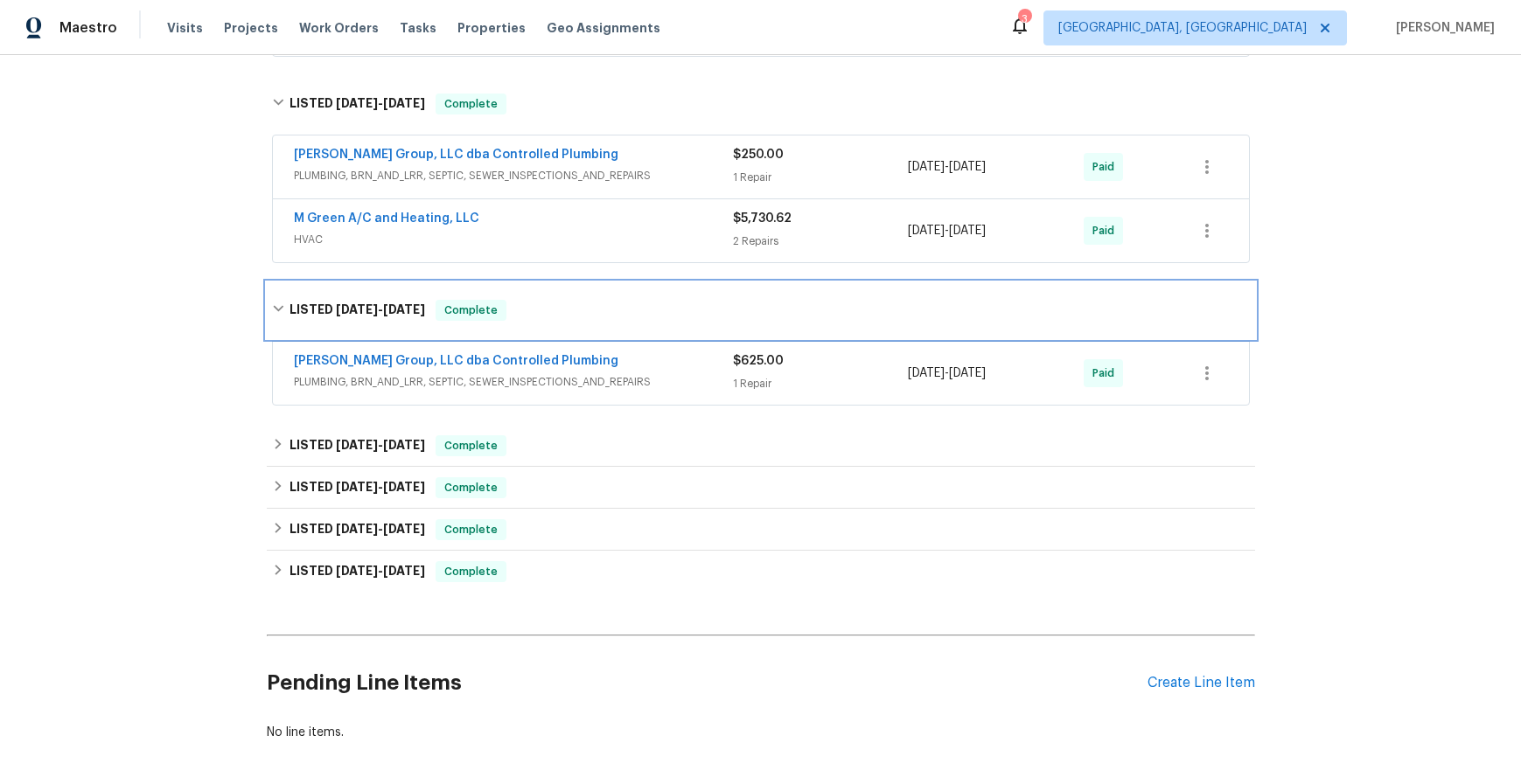
scroll to position [2929, 0]
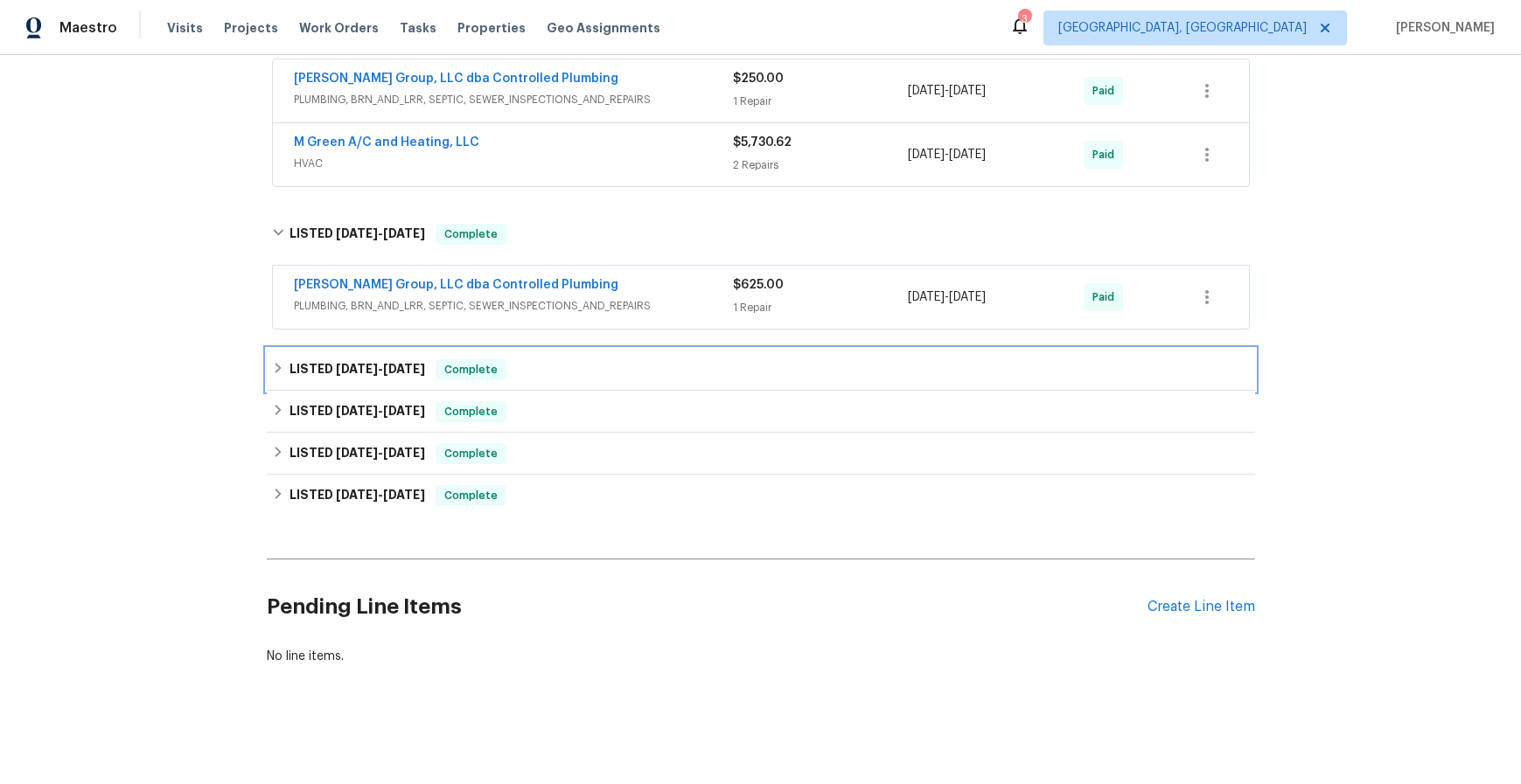
click at [389, 363] on span "[DATE]" at bounding box center [404, 369] width 42 height 12
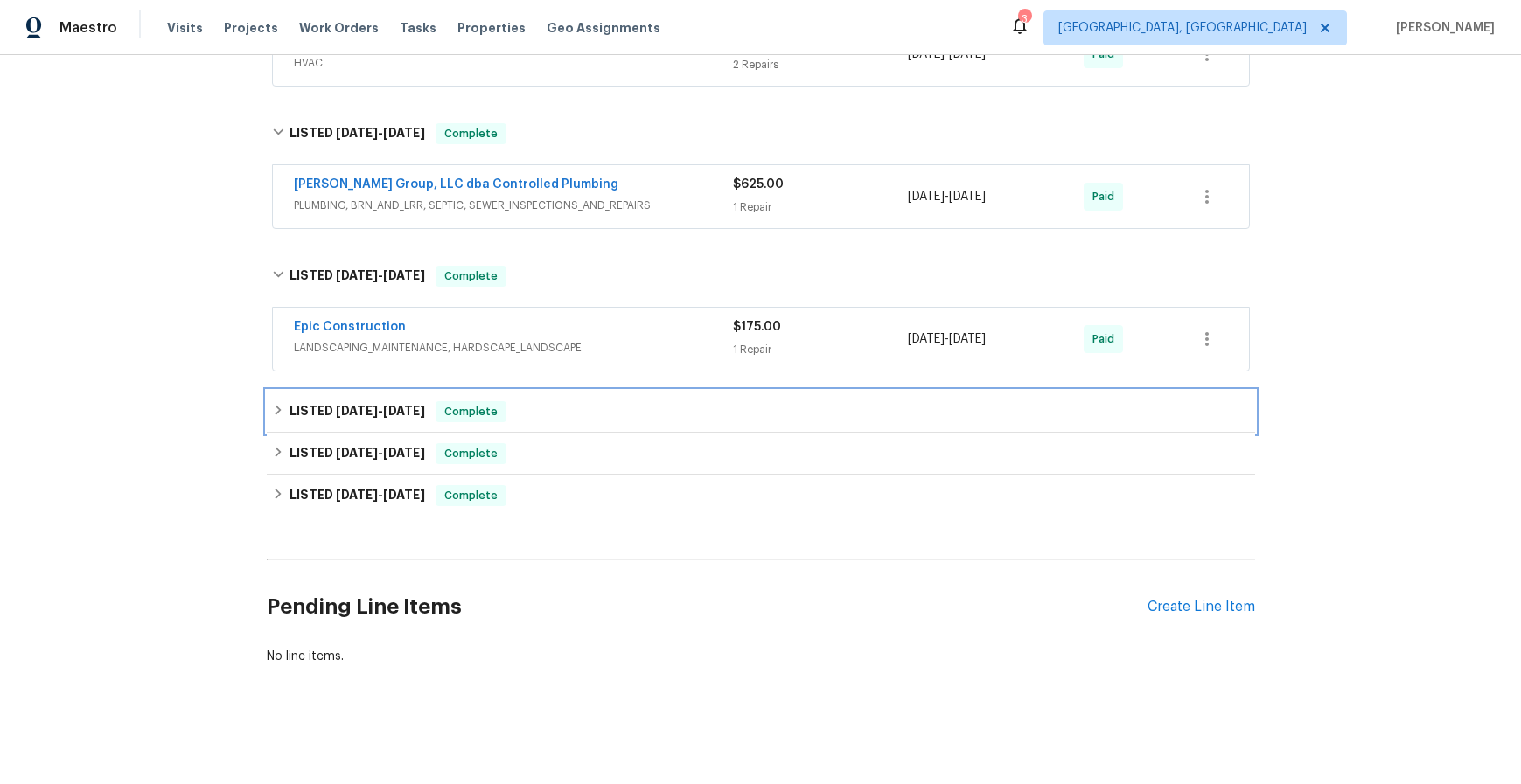
click at [381, 404] on span "[DATE] - [DATE]" at bounding box center [380, 411] width 89 height 12
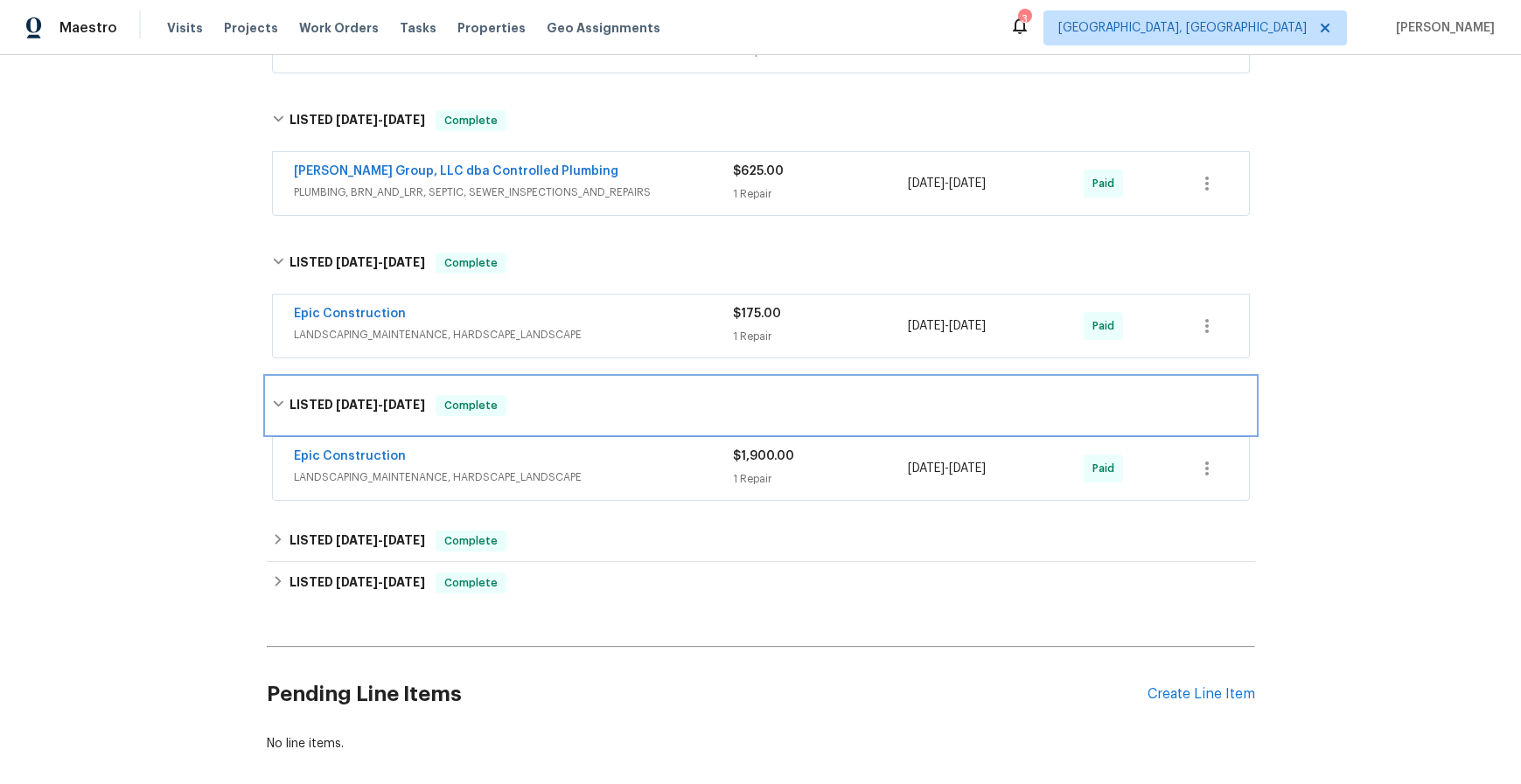
scroll to position [3132, 0]
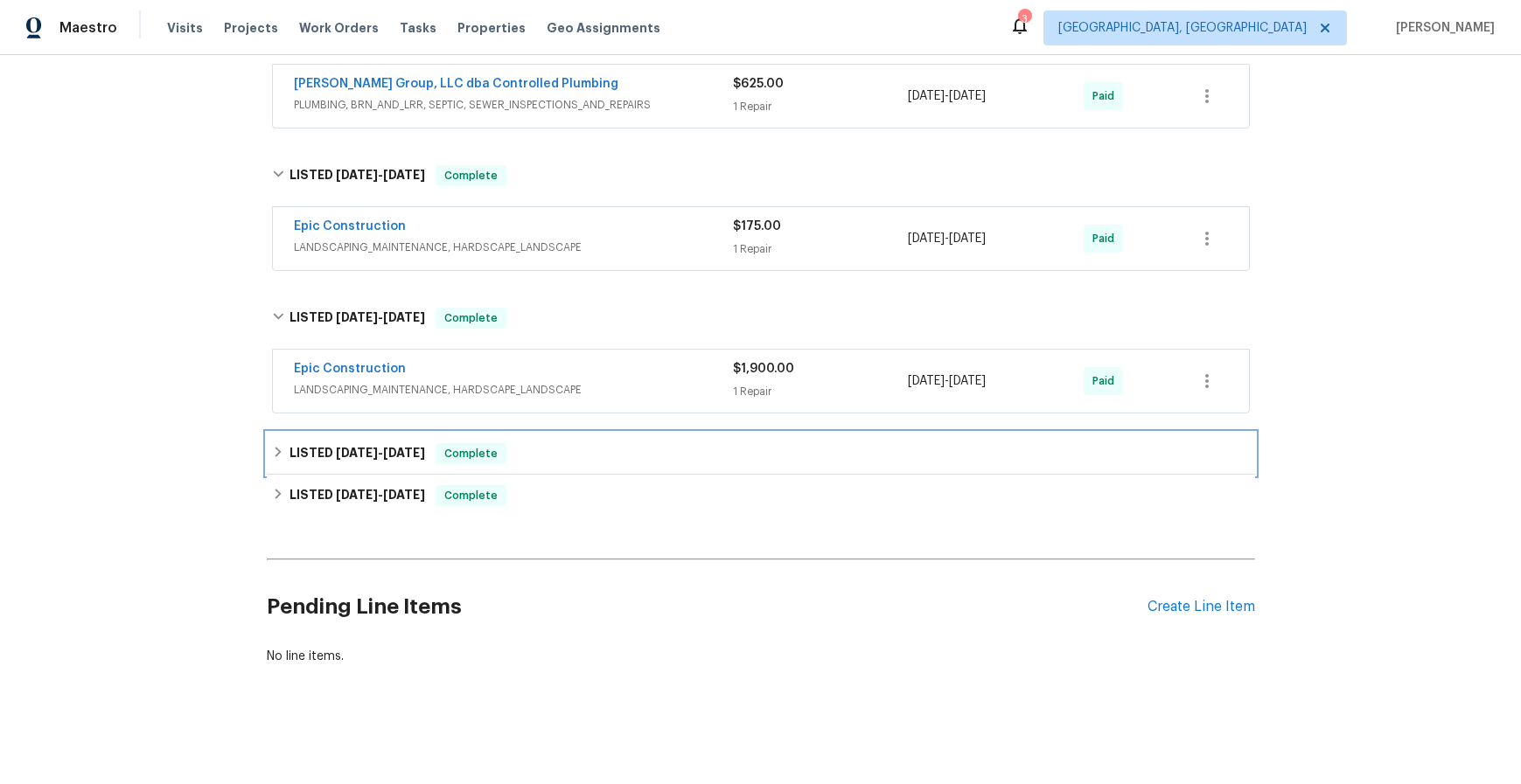
click at [401, 446] on span "[DATE]" at bounding box center [404, 453] width 42 height 12
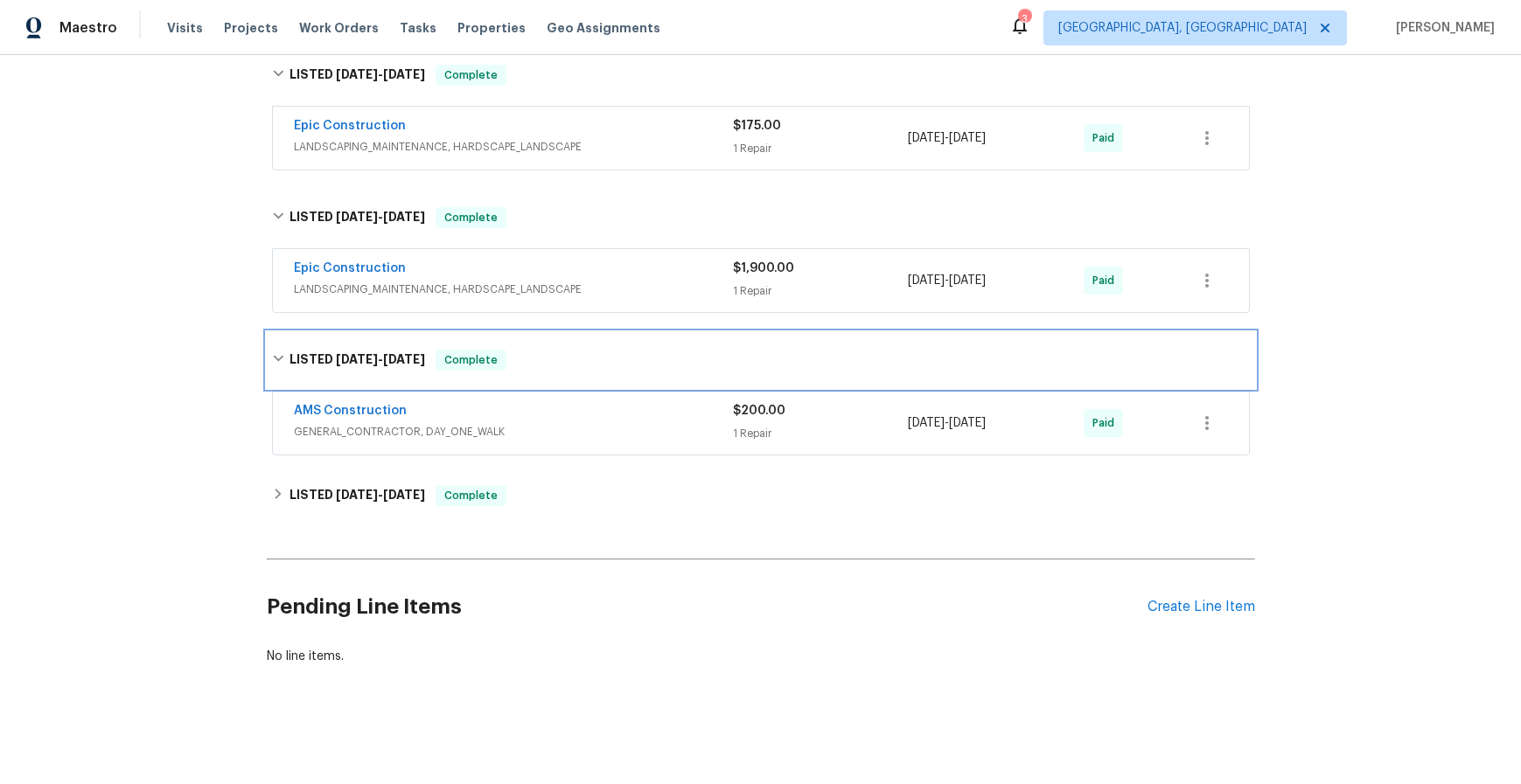
scroll to position [3233, 0]
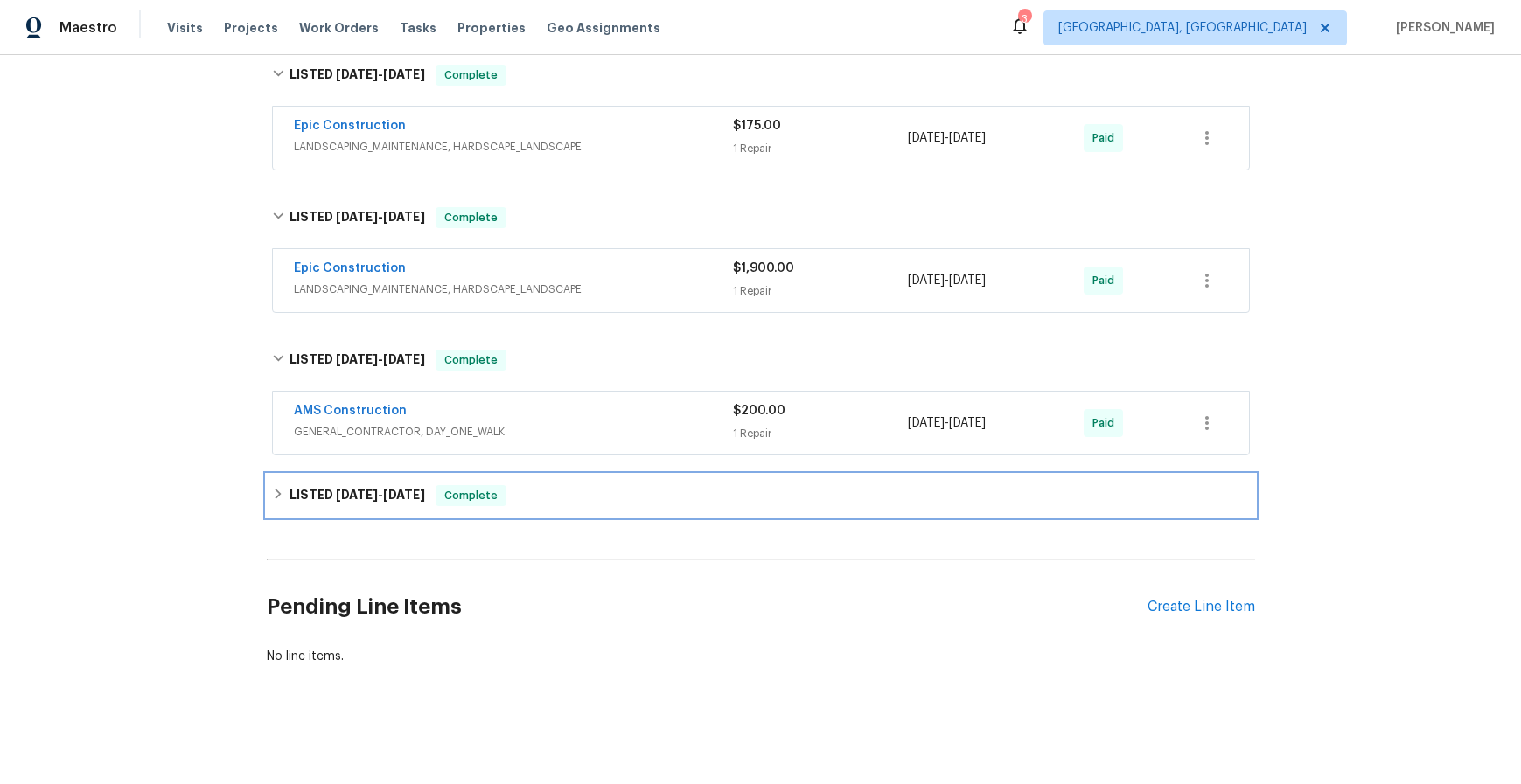
click at [387, 489] on span "[DATE]" at bounding box center [404, 495] width 42 height 12
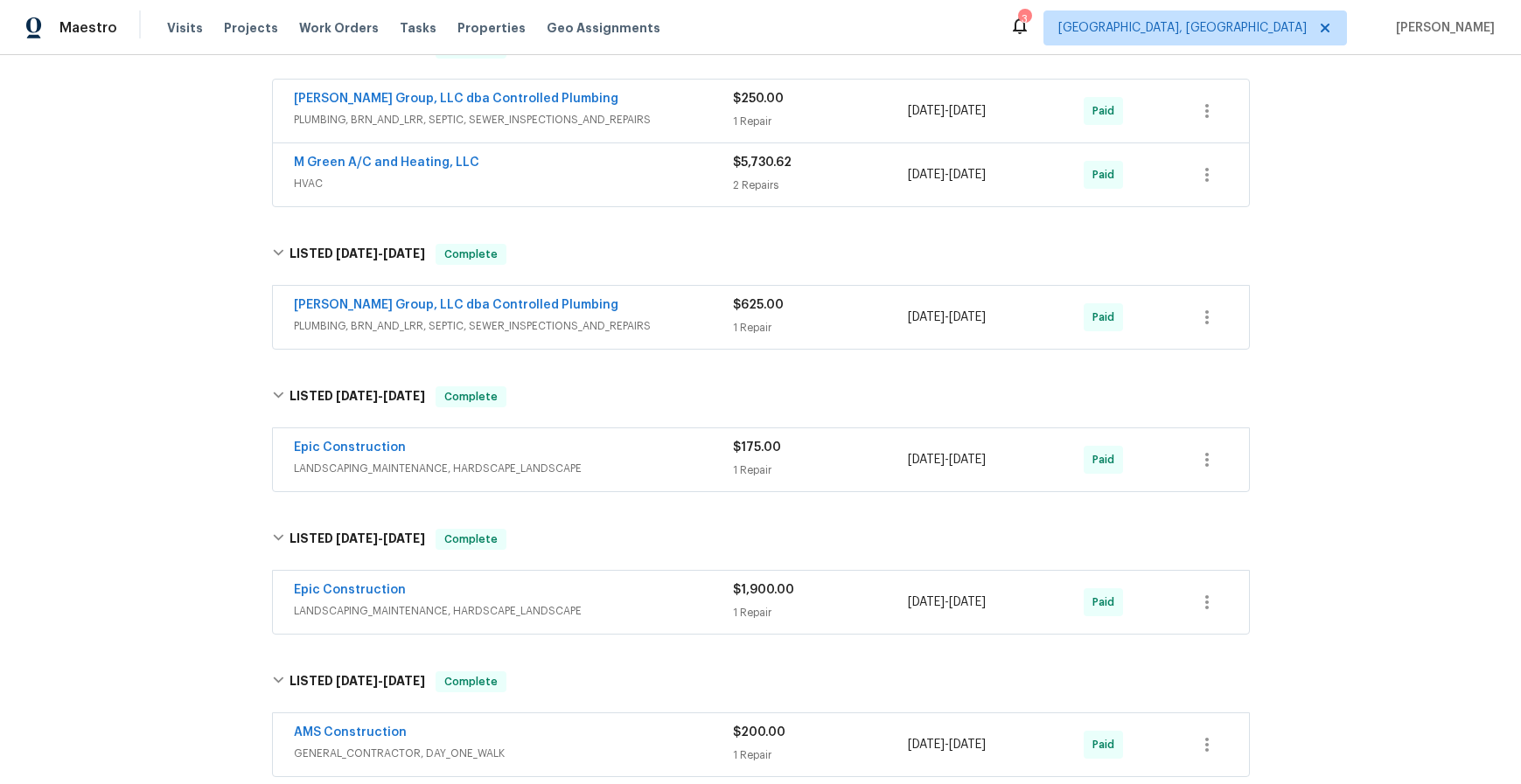
scroll to position [2880, 0]
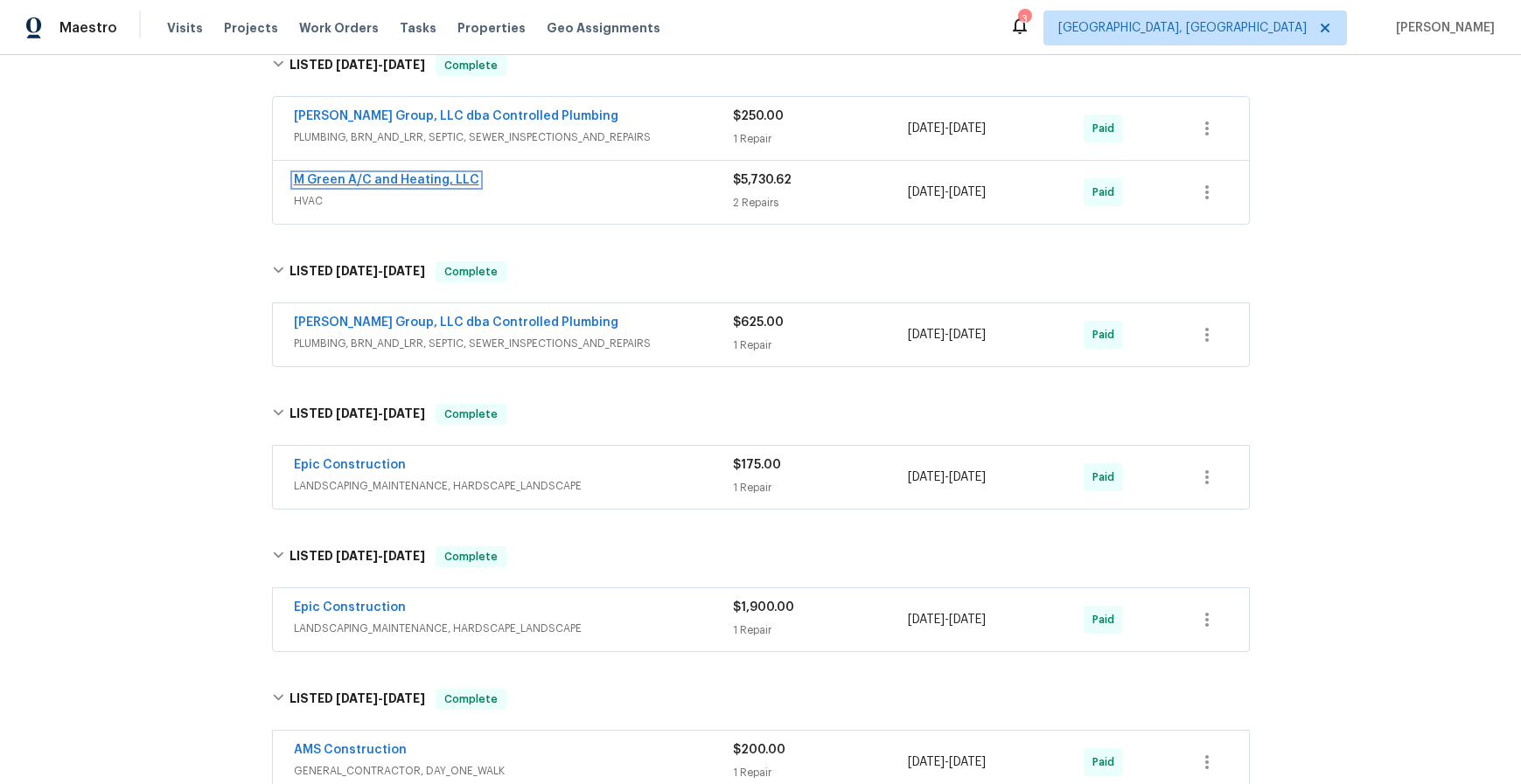
click at [429, 184] on link "M Green A/C and Heating, LLC" at bounding box center [387, 180] width 185 height 12
